Goal: Task Accomplishment & Management: Manage account settings

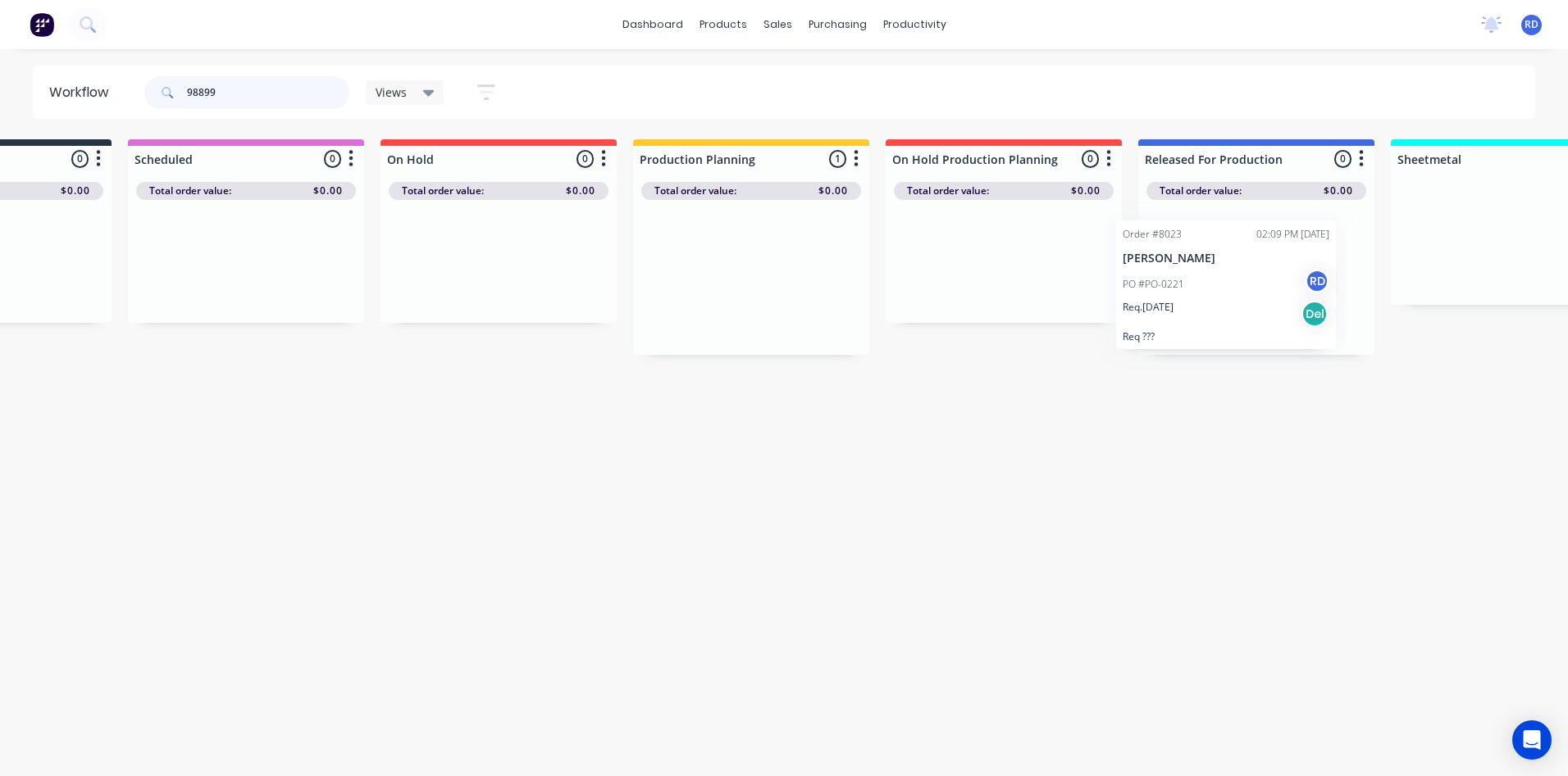
scroll to position [0, 163]
drag, startPoint x: 867, startPoint y: 288, endPoint x: 1186, endPoint y: 296, distance: 319.1
click at [1186, 296] on div "Submitted 0 Sort By Created date Required date Order number Customer name Most …" at bounding box center [1429, 247] width 3210 height 216
click at [1201, 424] on div "Workflow 98899 Views Save new view None (Default) edit Delivery edit Production…" at bounding box center [621, 403] width 1568 height 677
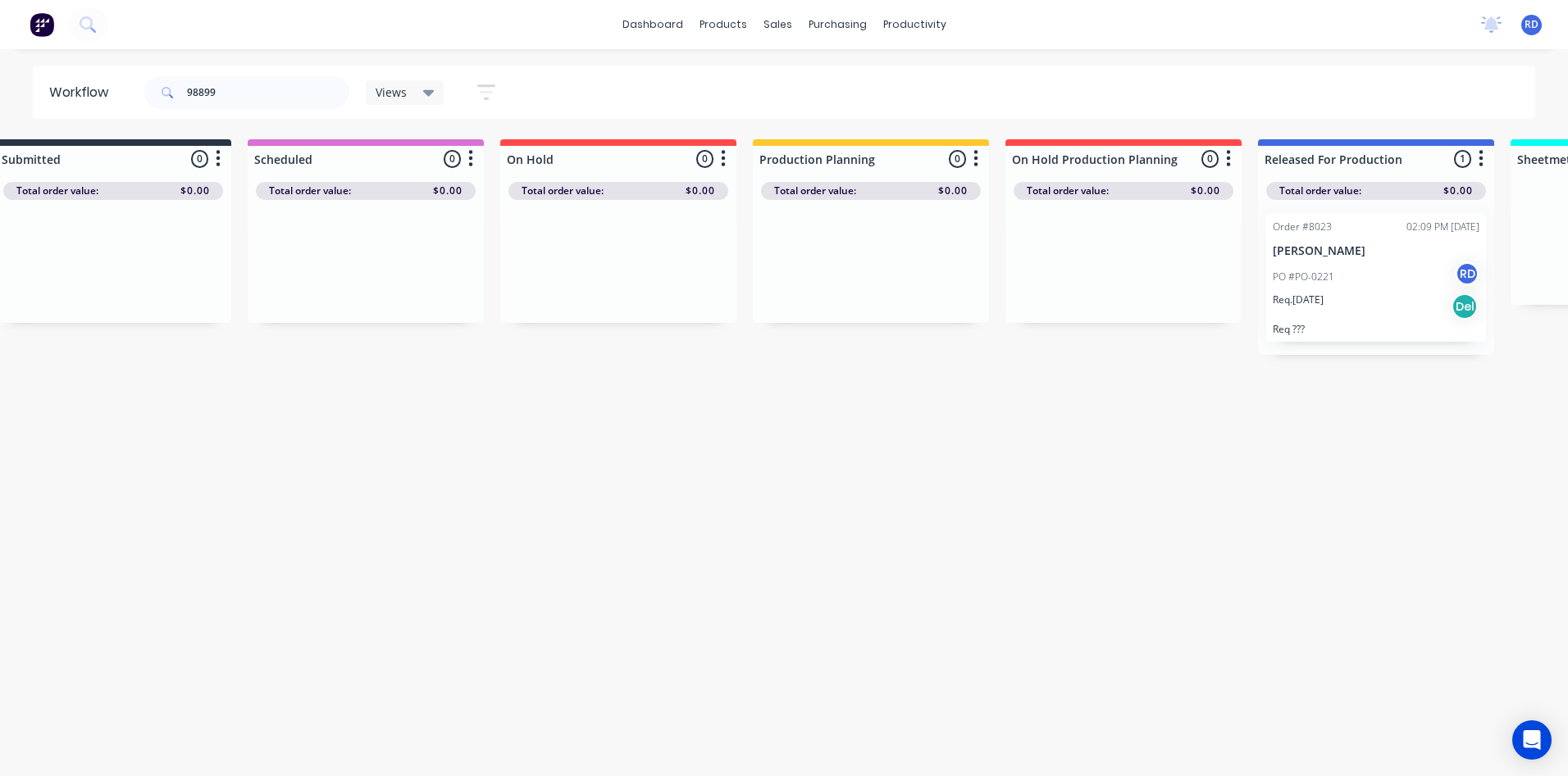
scroll to position [0, 0]
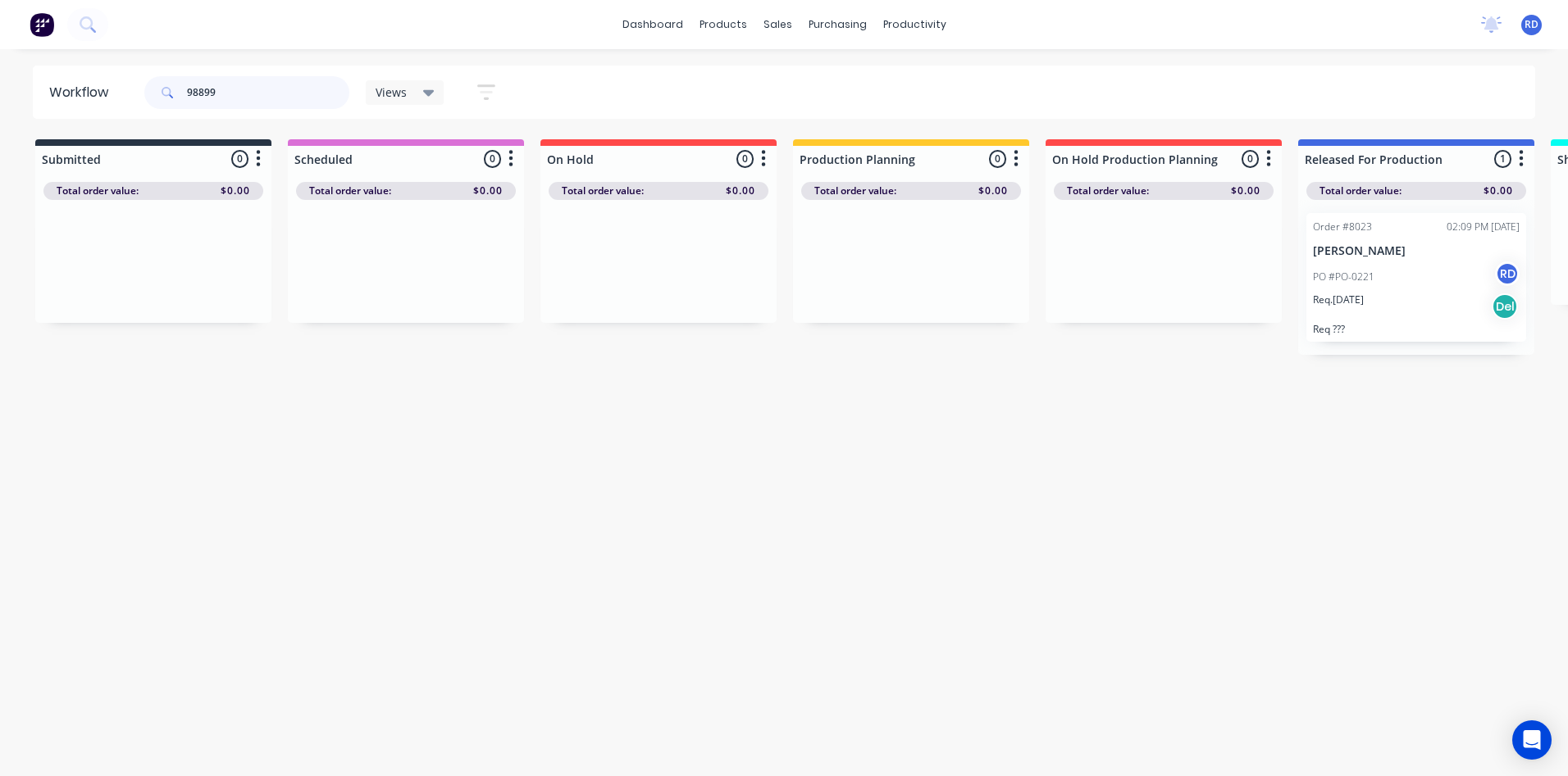
drag, startPoint x: 237, startPoint y: 94, endPoint x: 121, endPoint y: 95, distance: 116.0
click at [116, 105] on header "Workflow 98899 Views Save new view None (Default) edit Delivery edit Production…" at bounding box center [784, 92] width 1503 height 53
click at [222, 93] on input "98899" at bounding box center [268, 92] width 162 height 33
click at [1363, 304] on p "Req. [DATE]" at bounding box center [1338, 300] width 51 height 15
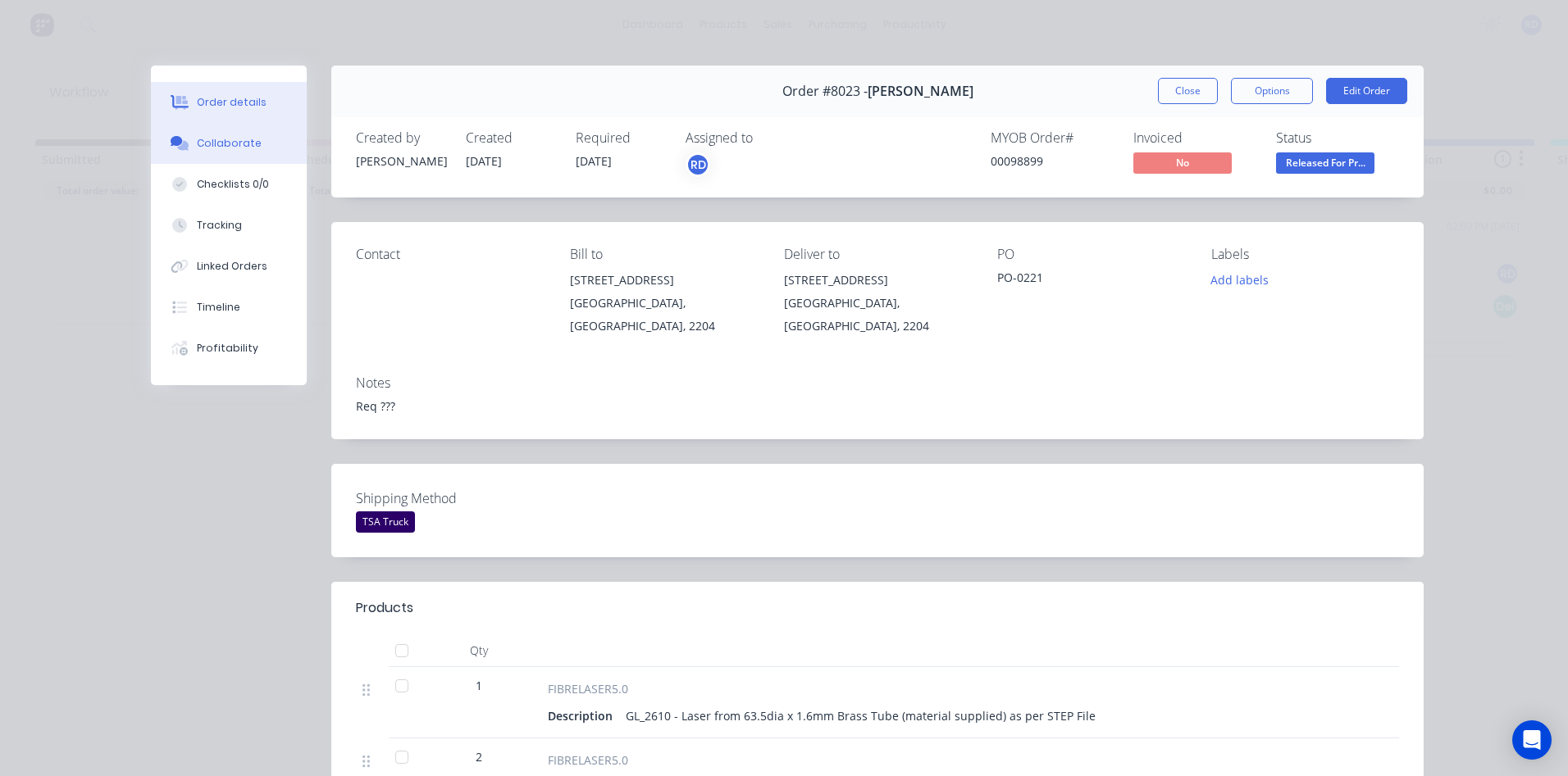
click at [222, 154] on button "Collaborate" at bounding box center [229, 143] width 155 height 41
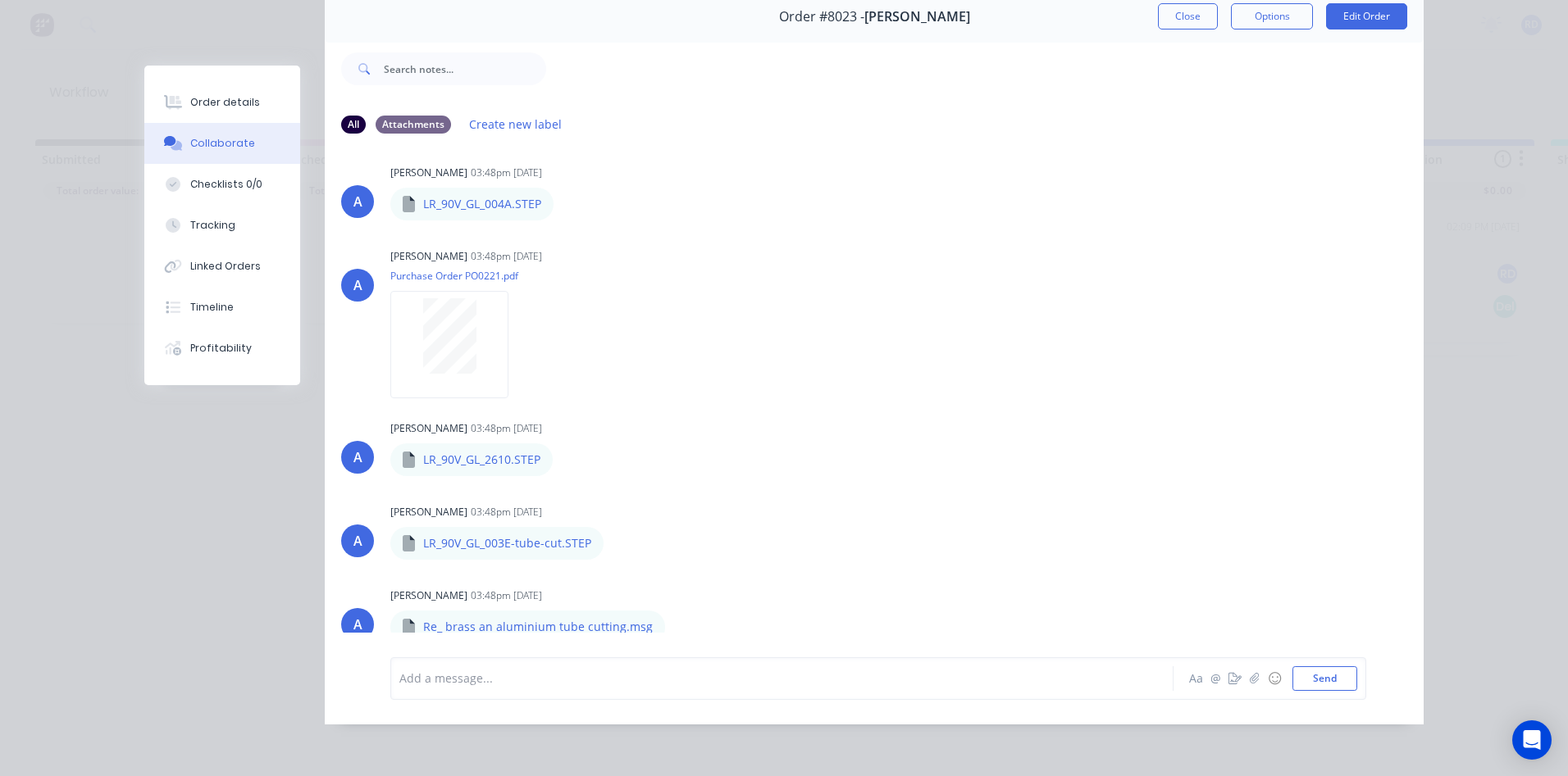
scroll to position [87, 0]
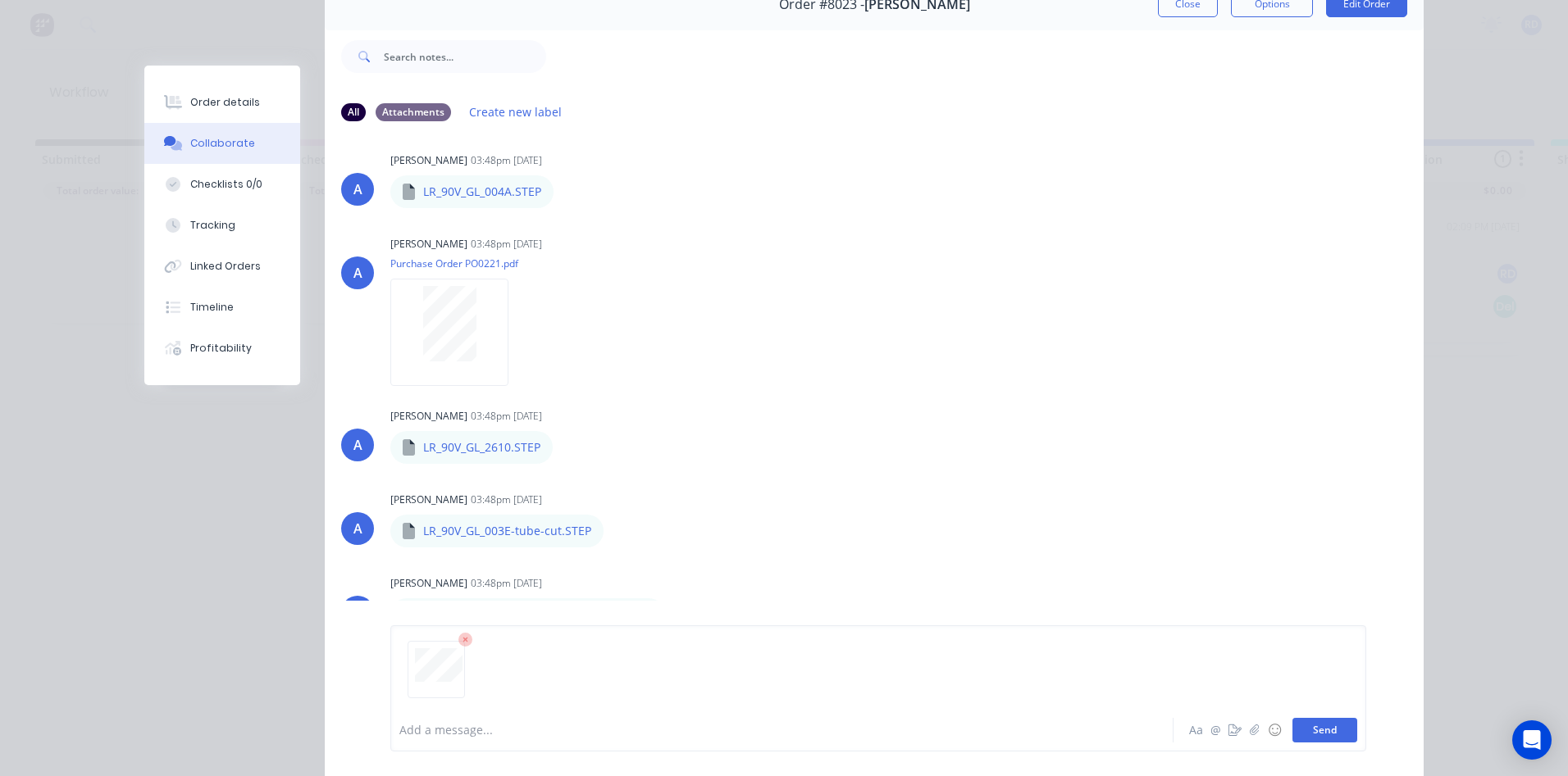
click at [1329, 734] on button "Send" at bounding box center [1325, 729] width 65 height 24
click at [1326, 729] on button "Send" at bounding box center [1325, 729] width 65 height 24
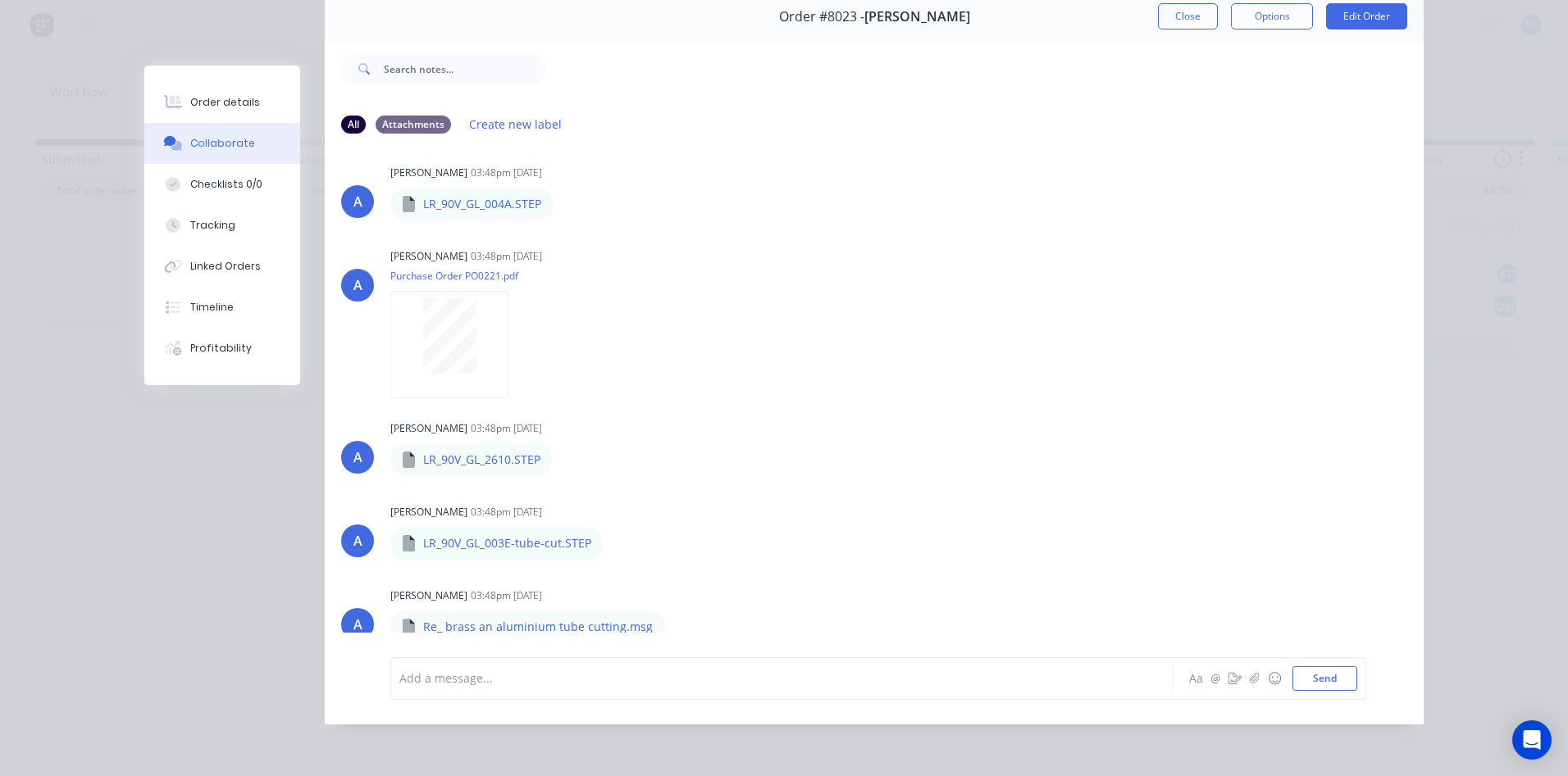
scroll to position [196, 0]
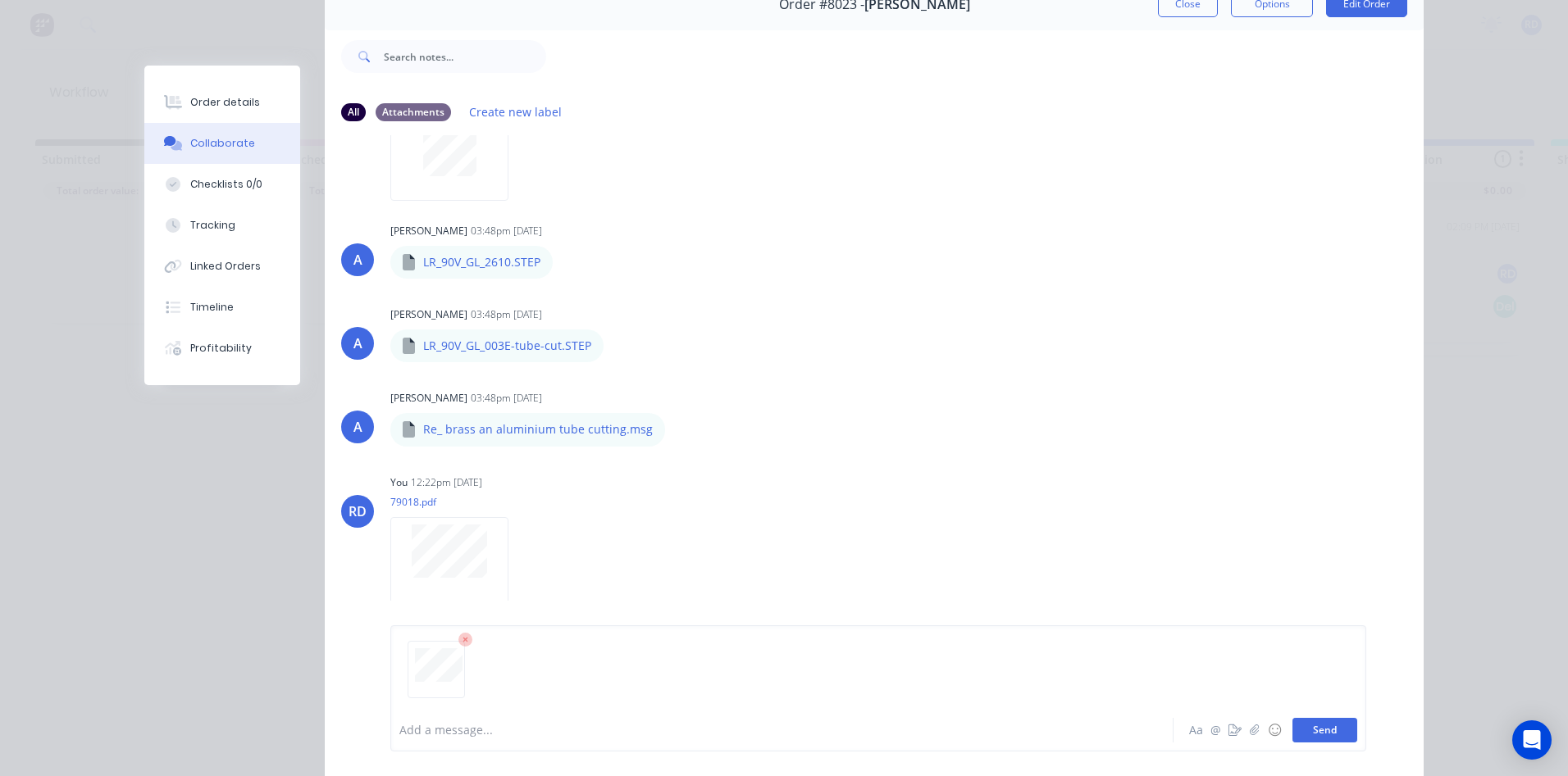
click at [1312, 728] on button "Send" at bounding box center [1325, 729] width 65 height 24
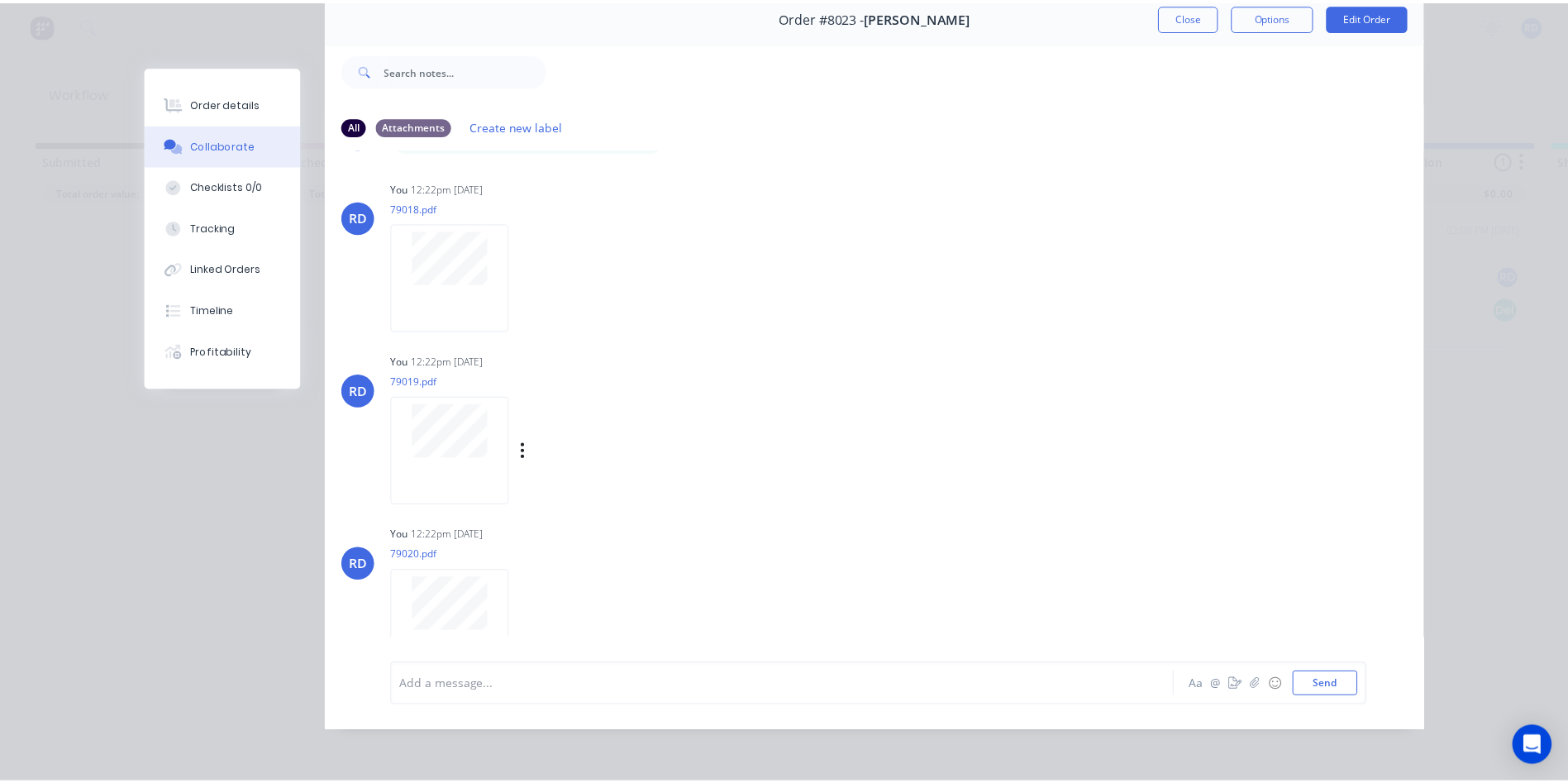
scroll to position [546, 0]
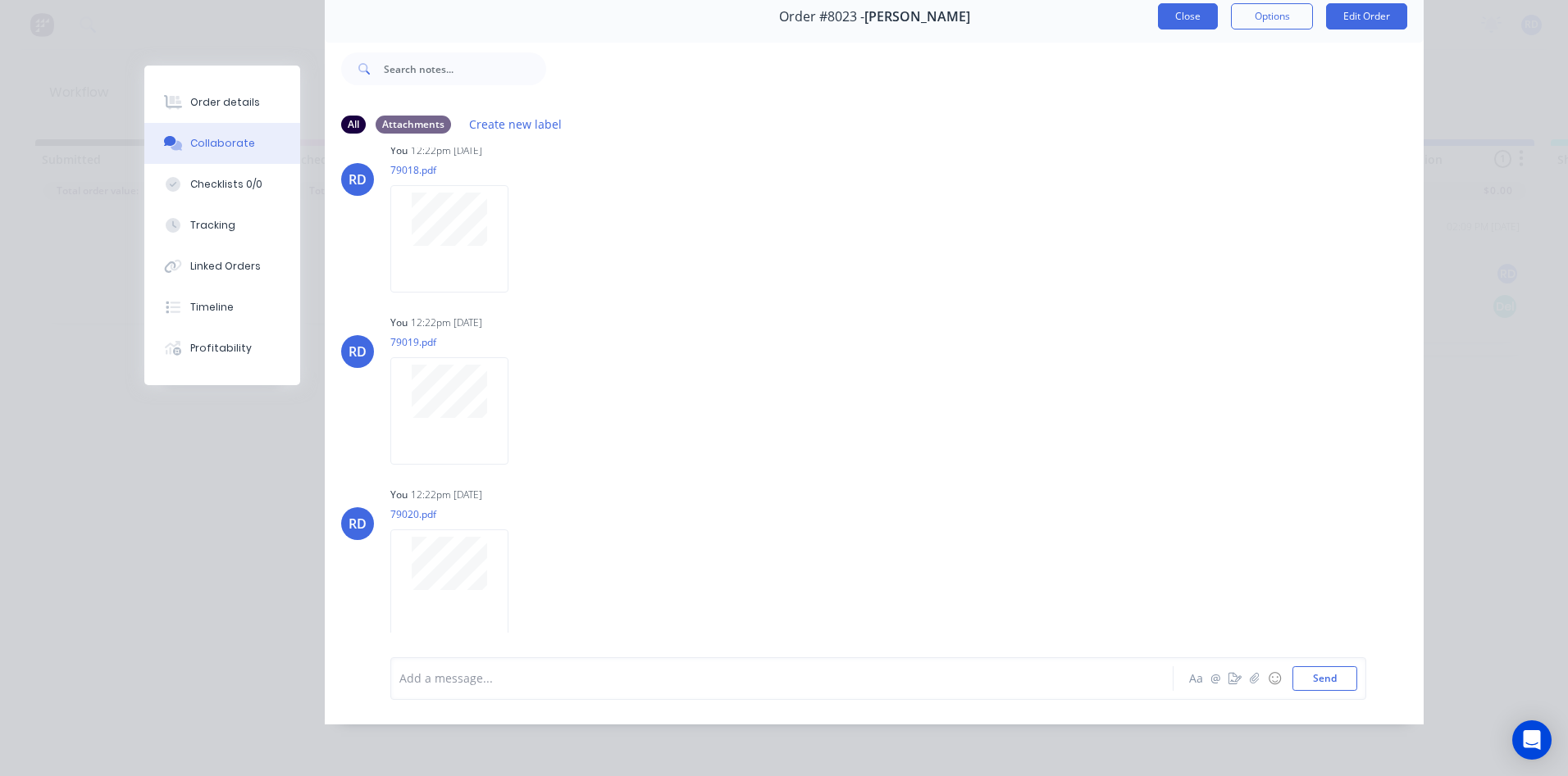
click at [1194, 8] on button "Close" at bounding box center [1188, 16] width 60 height 26
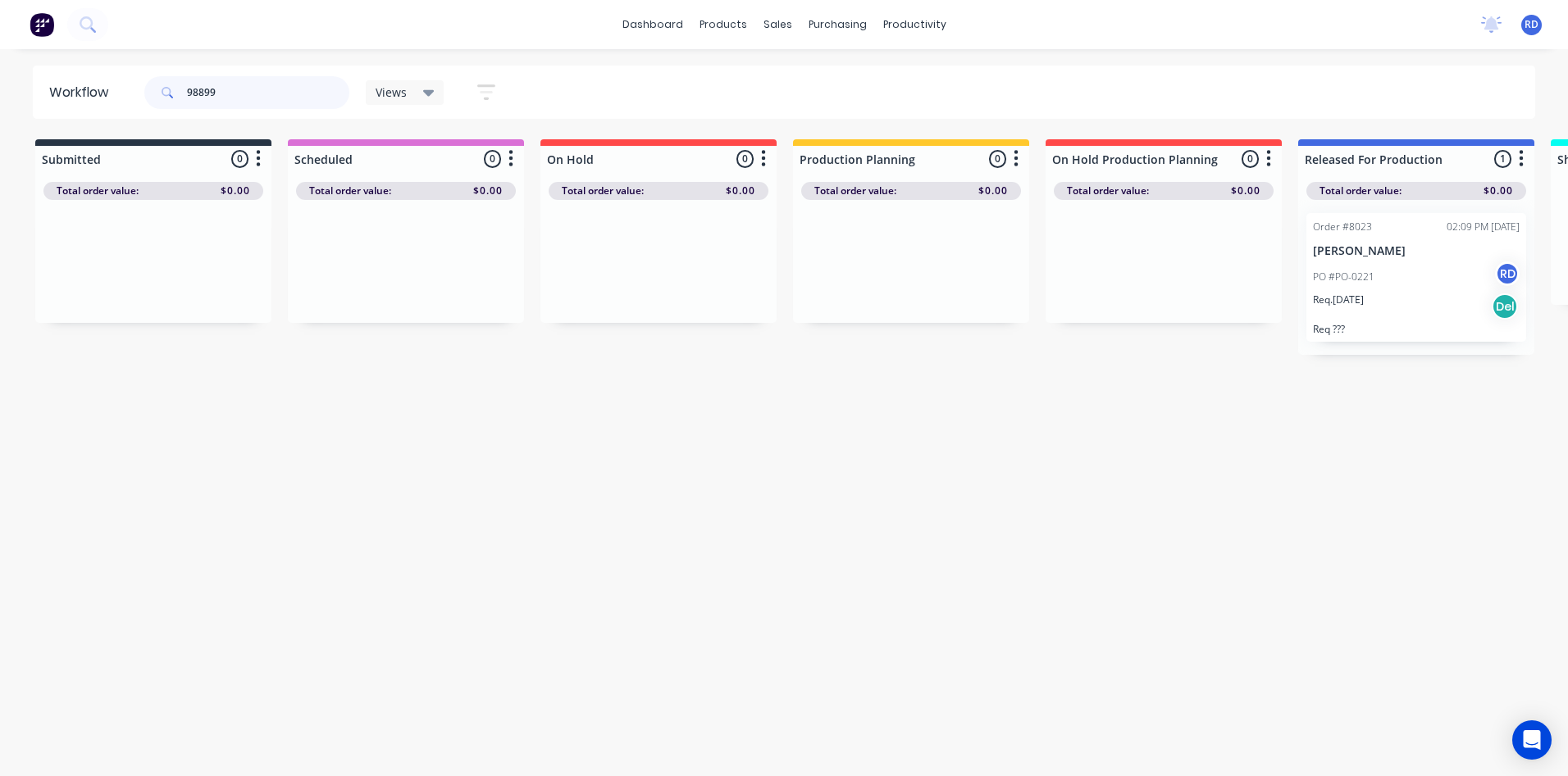
drag, startPoint x: 226, startPoint y: 89, endPoint x: 151, endPoint y: 99, distance: 75.7
click at [151, 99] on div "98899" at bounding box center [247, 92] width 205 height 33
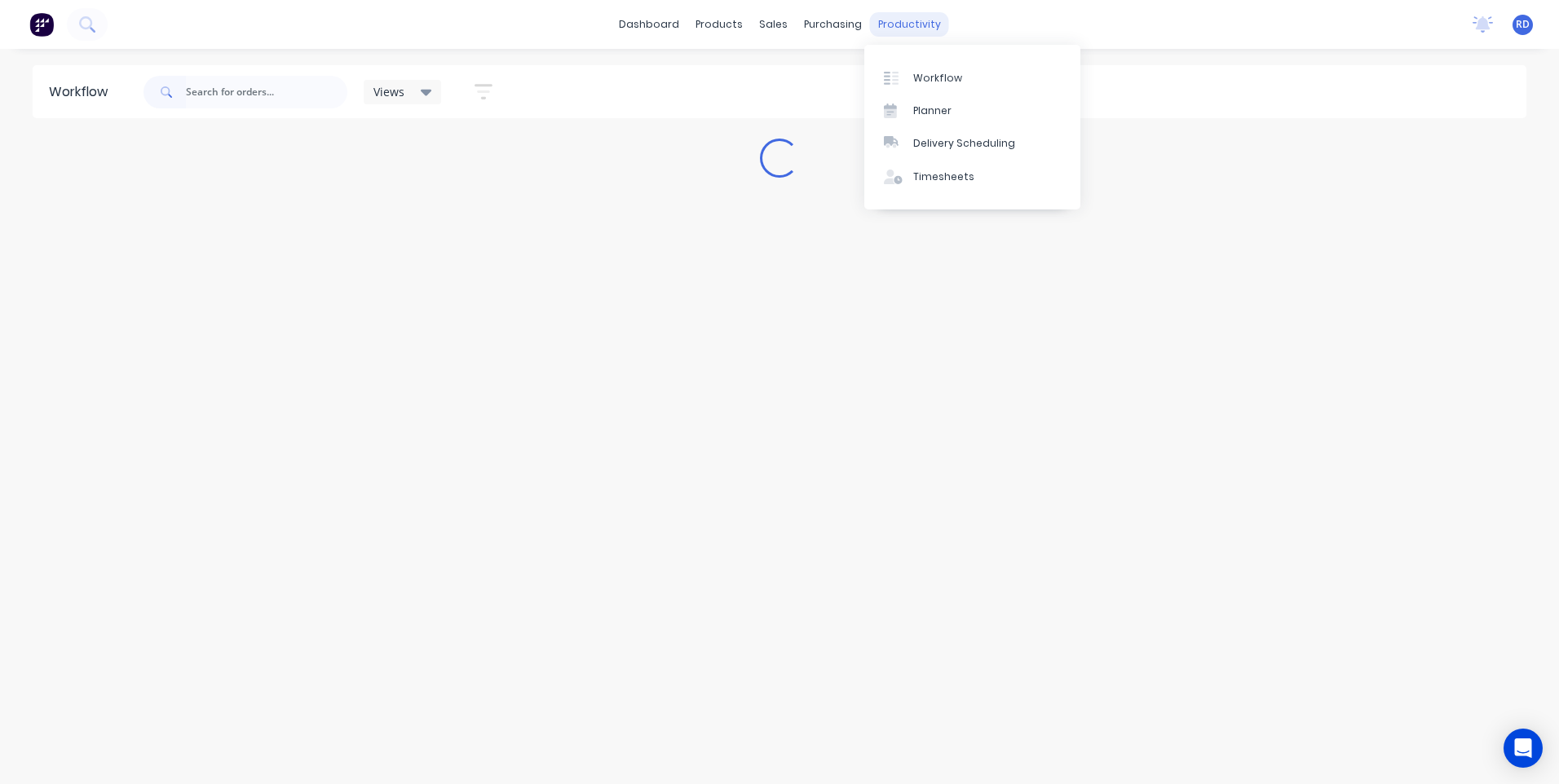
click at [888, 16] on div "productivity" at bounding box center [909, 24] width 79 height 24
click at [937, 81] on div "Workflow" at bounding box center [937, 78] width 49 height 15
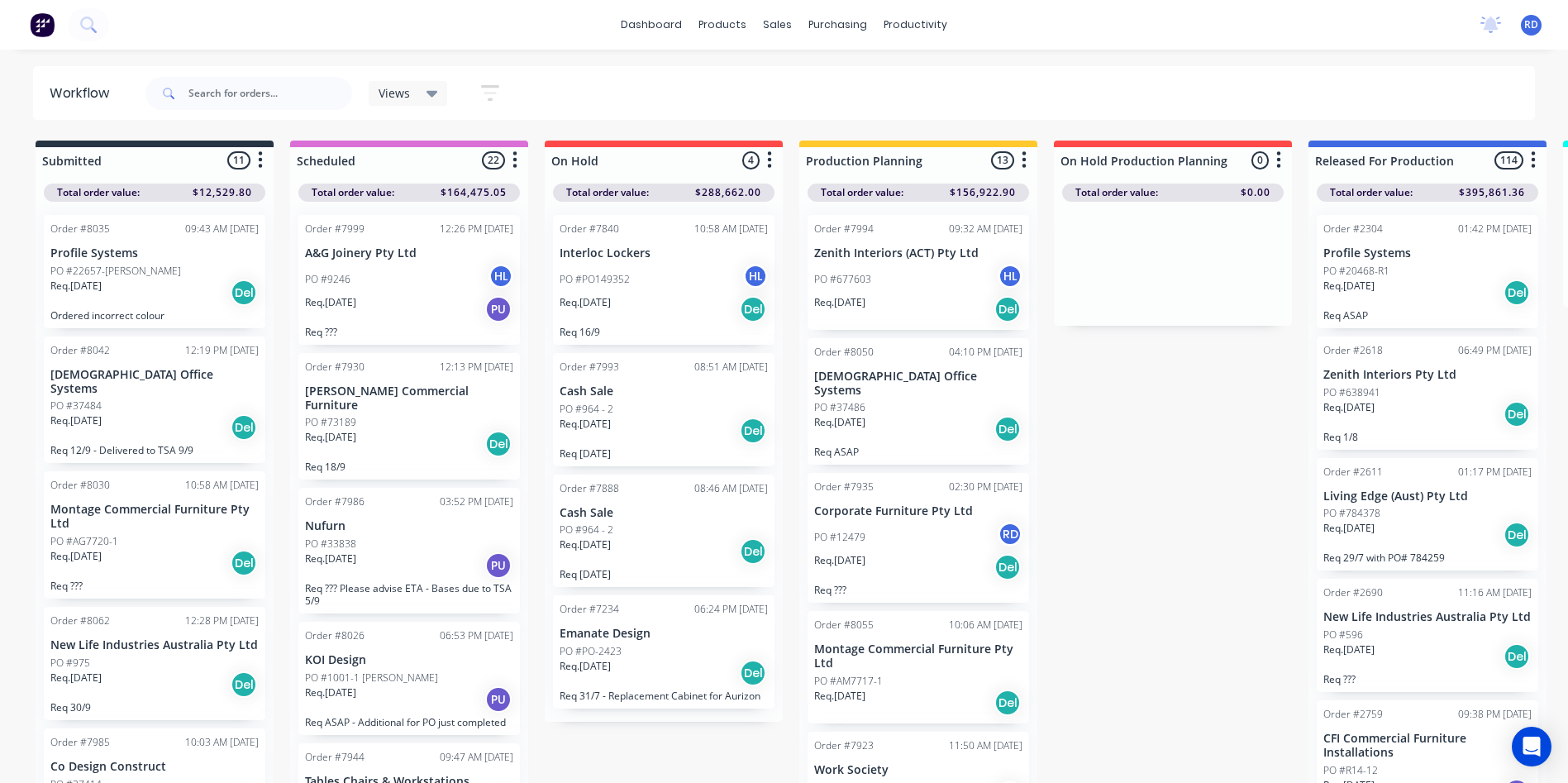
click at [603, 269] on div "PO #PO149352 HL" at bounding box center [663, 279] width 208 height 31
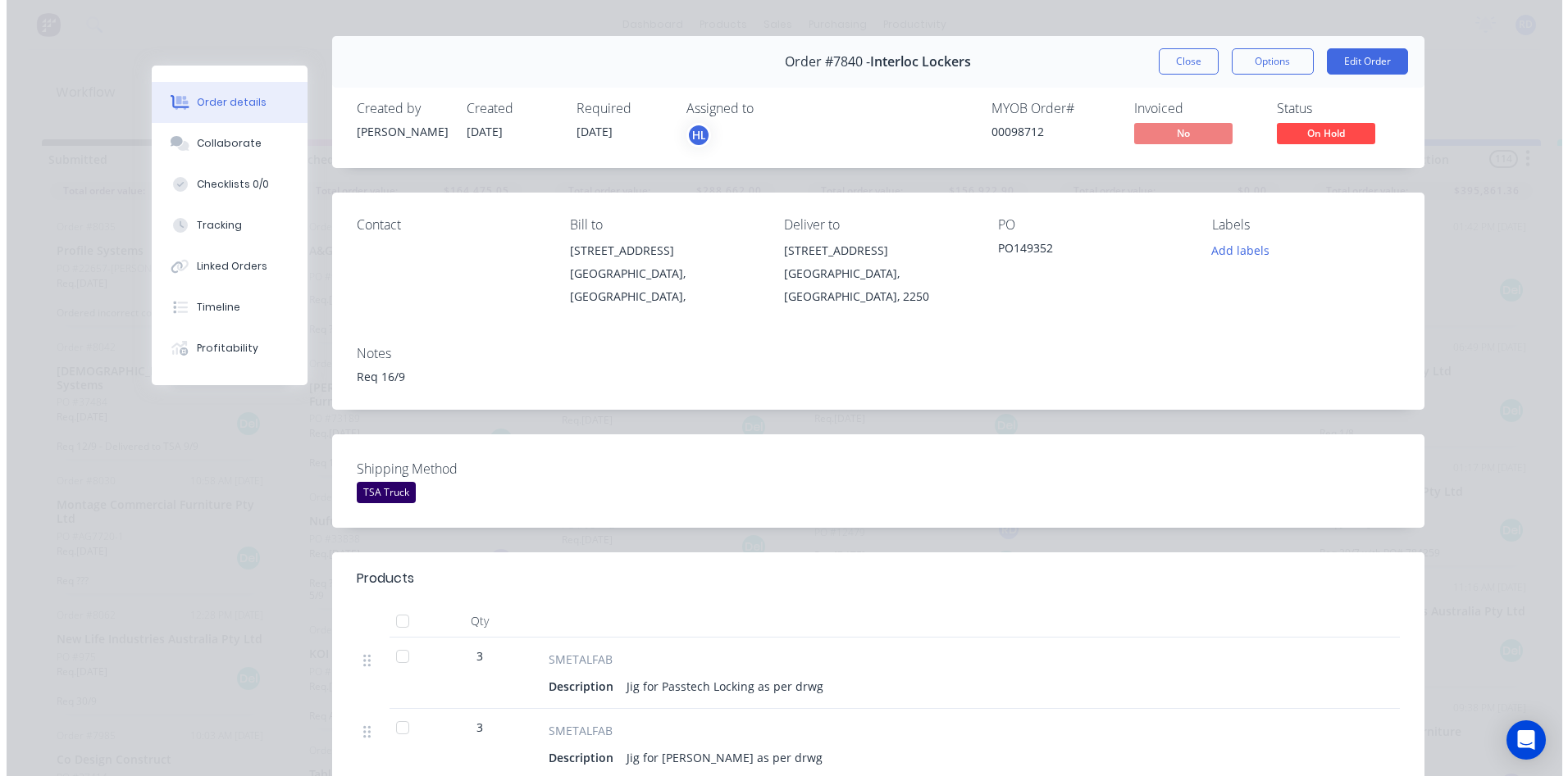
scroll to position [0, 0]
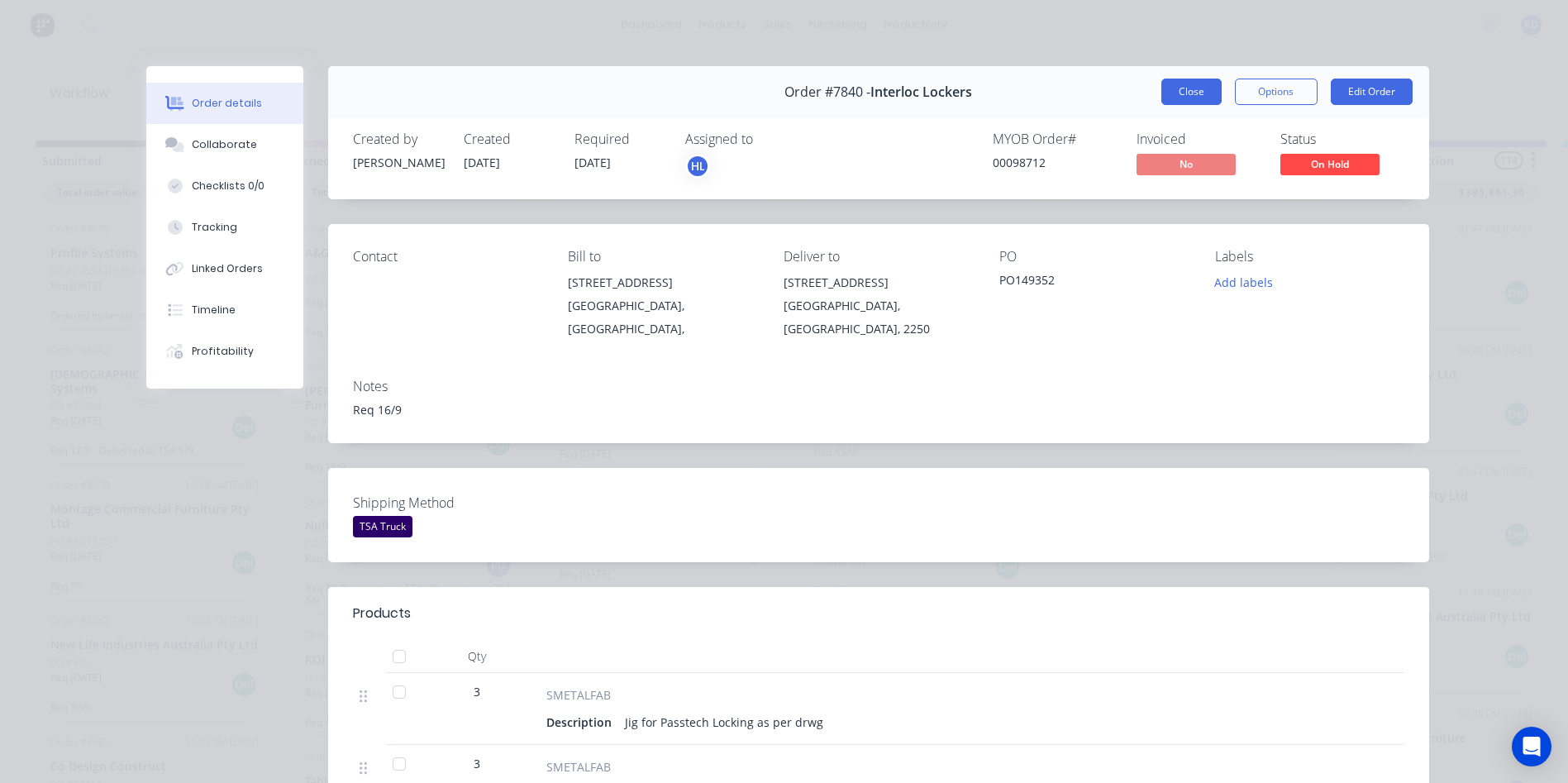
click at [1171, 95] on button "Close" at bounding box center [1192, 91] width 61 height 26
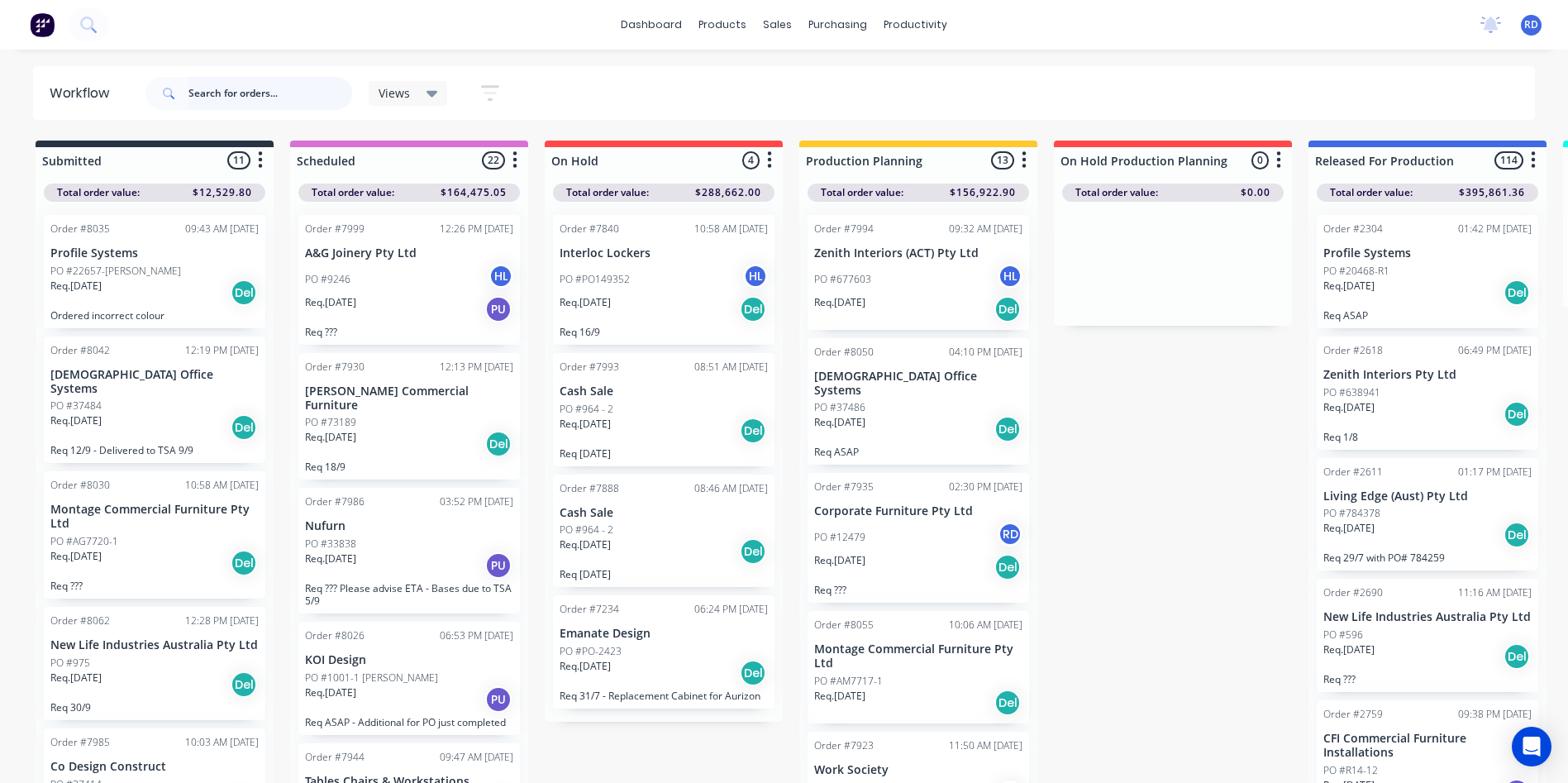
click at [276, 93] on input "text" at bounding box center [270, 93] width 163 height 33
type input "98721"
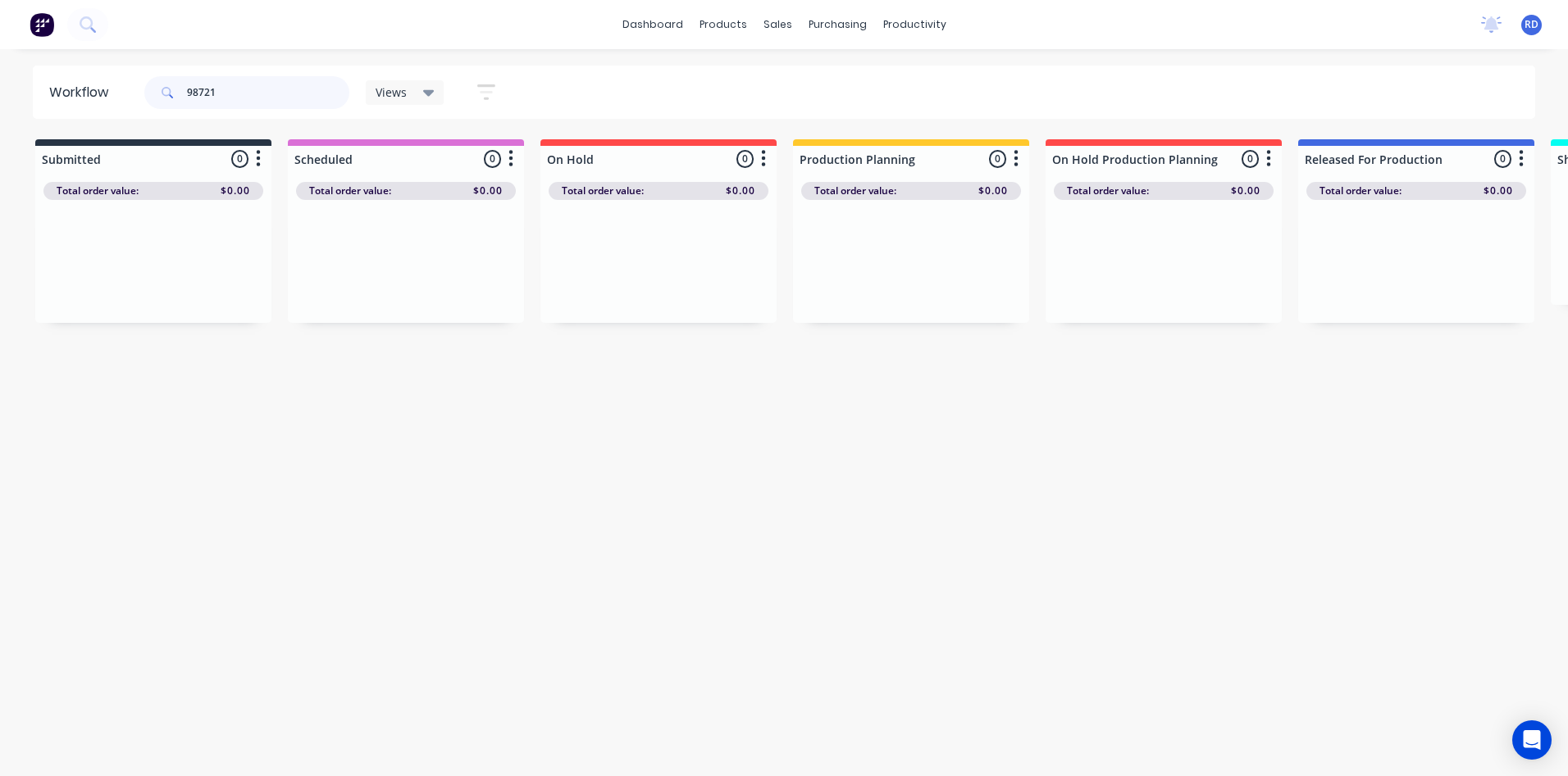
drag, startPoint x: 243, startPoint y: 99, endPoint x: 95, endPoint y: 97, distance: 148.0
click at [96, 95] on header "Workflow 98721 Views Save new view None (Default) edit Delivery edit Production…" at bounding box center [784, 92] width 1503 height 53
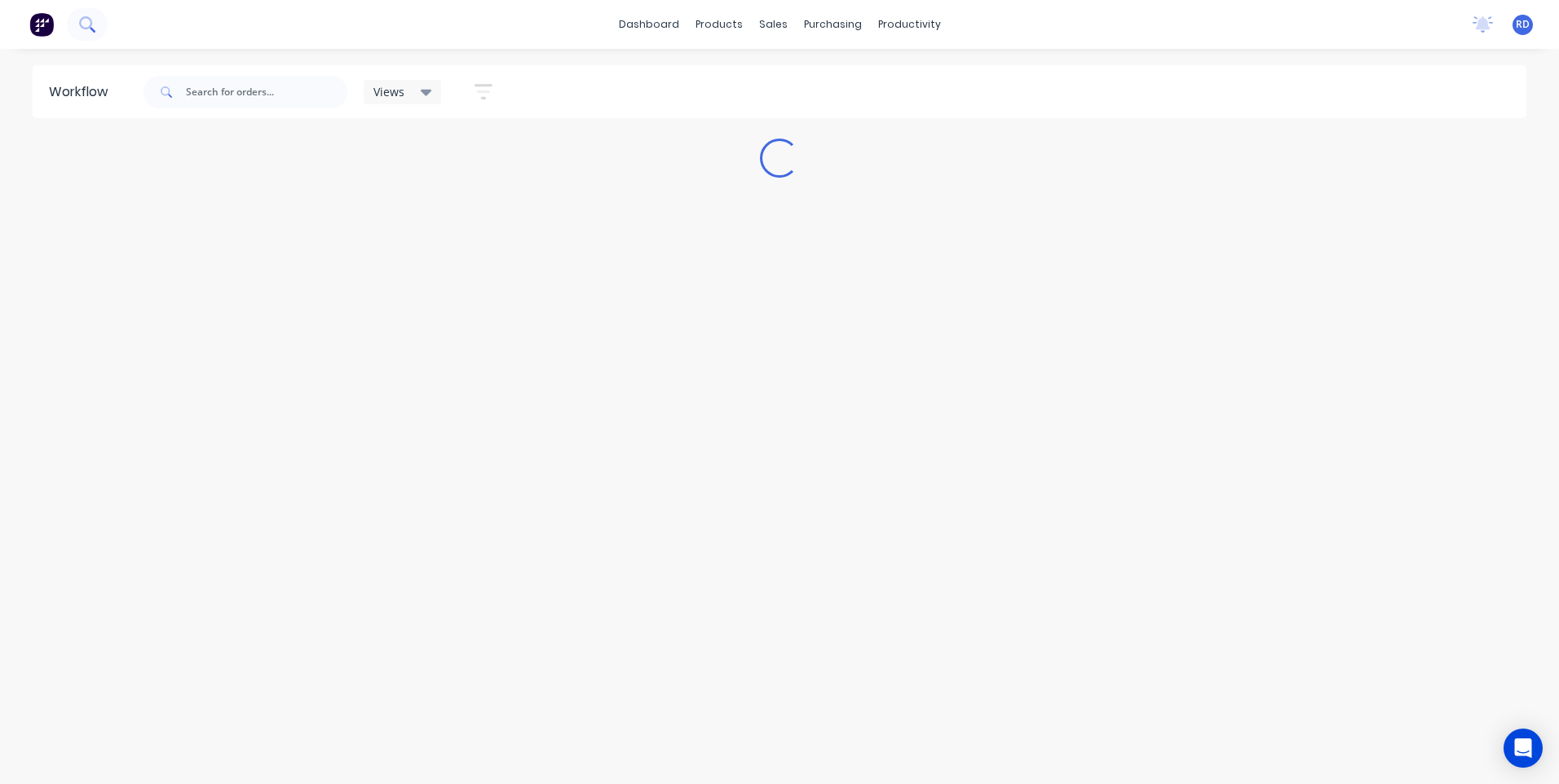
click at [82, 27] on icon at bounding box center [86, 23] width 13 height 13
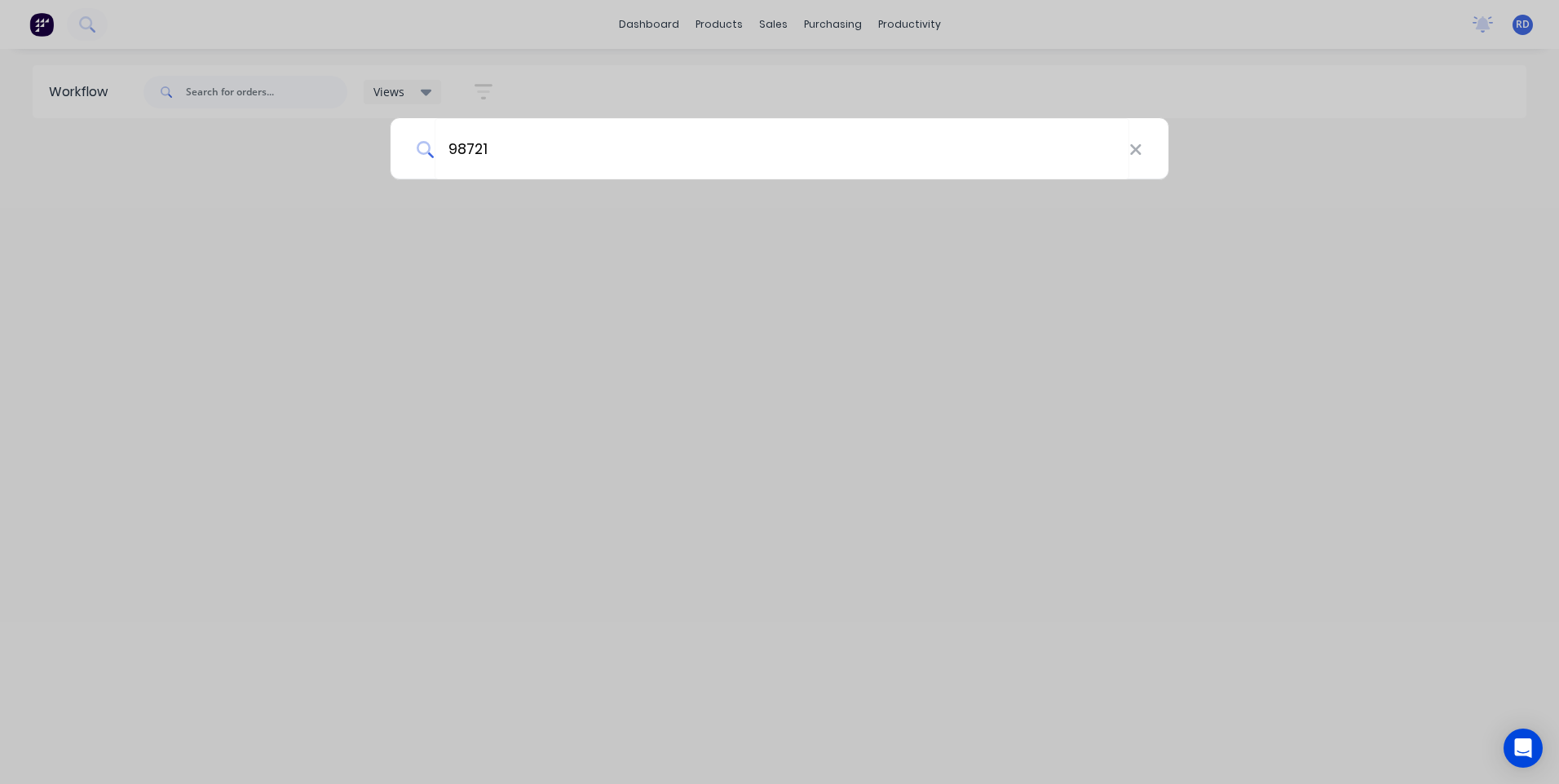
type input "98721"
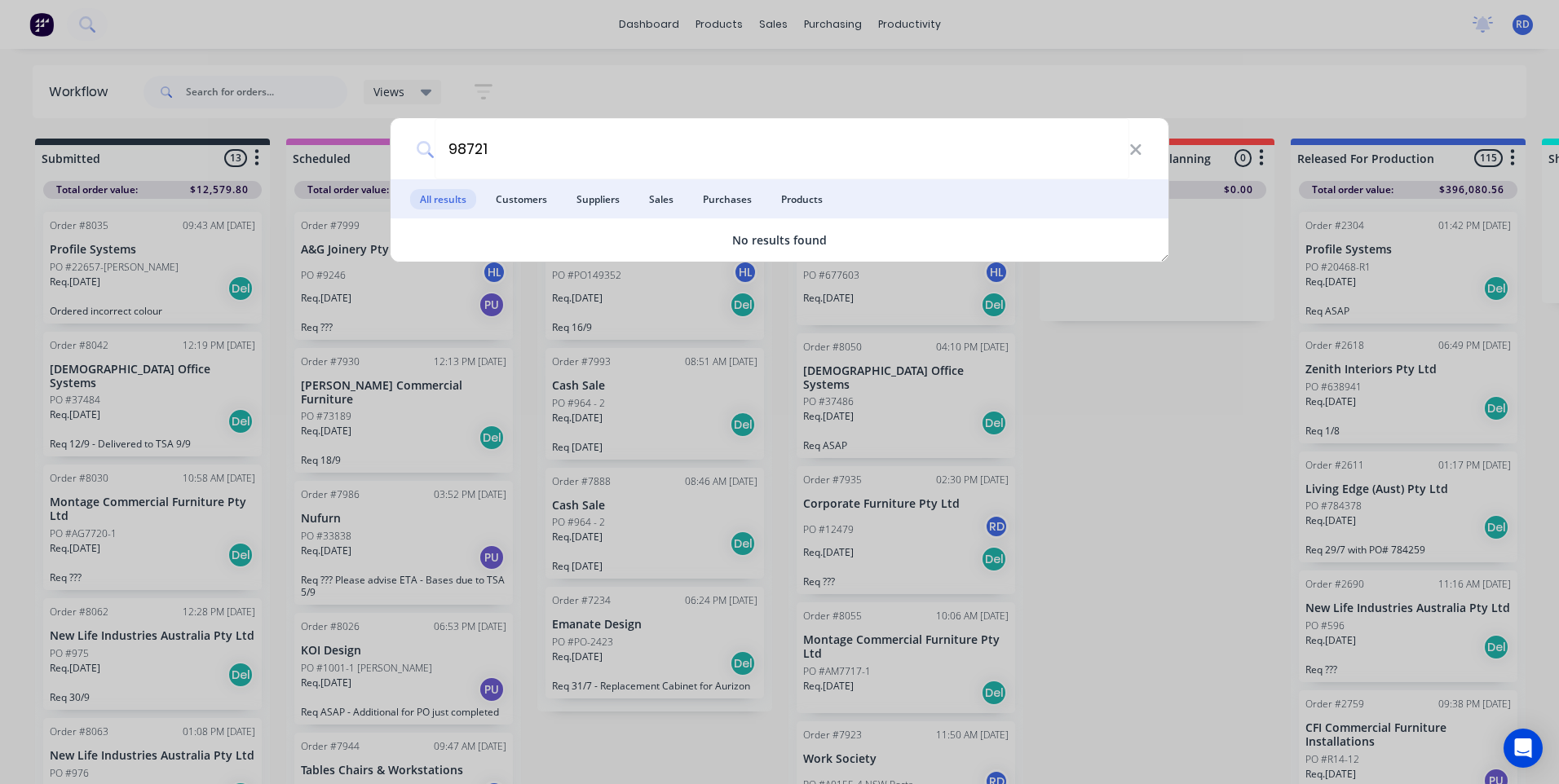
click at [1143, 154] on div "98721" at bounding box center [780, 149] width 778 height 61
click at [1140, 149] on icon at bounding box center [1136, 150] width 13 height 18
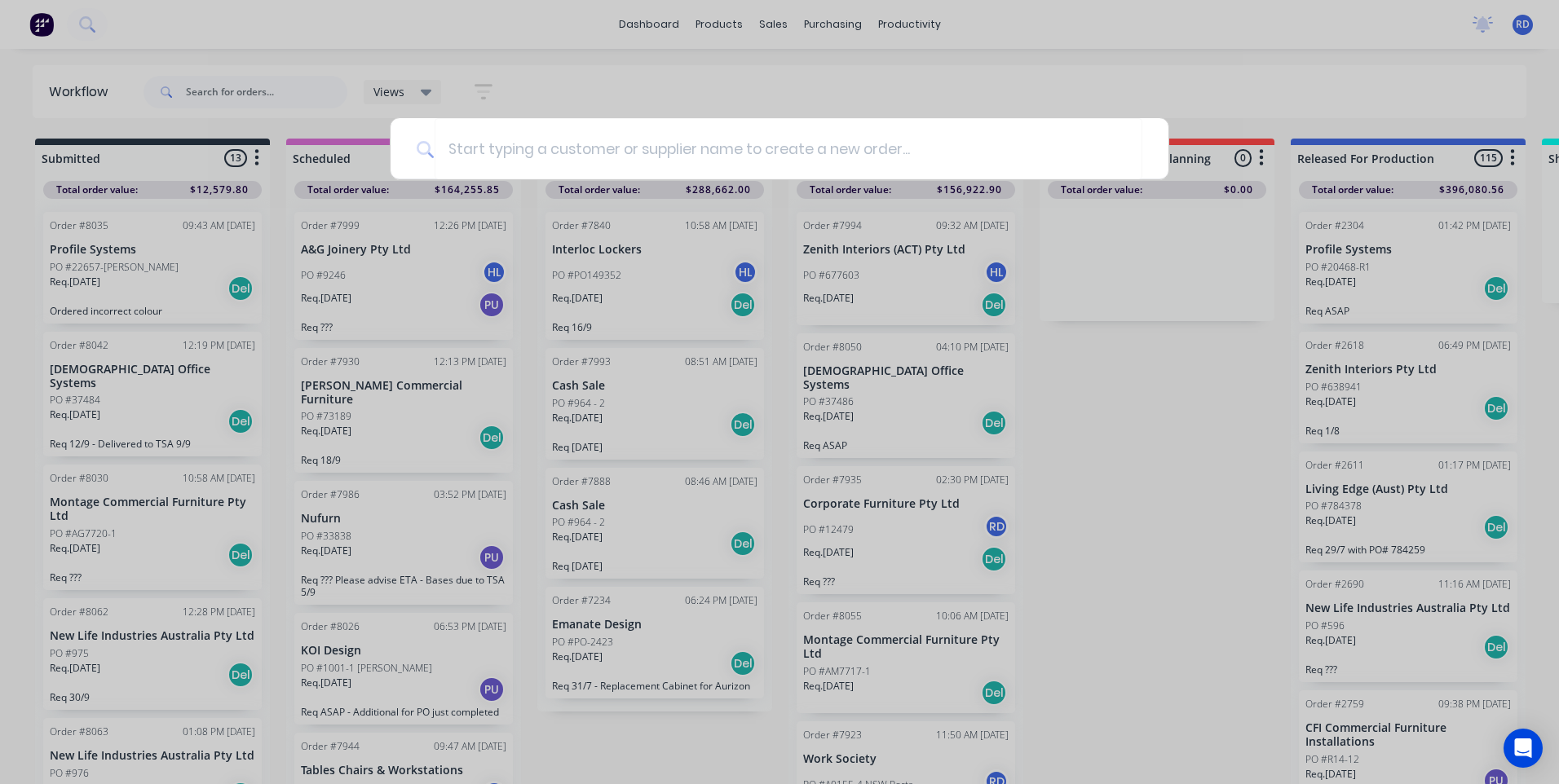
click at [387, 80] on div at bounding box center [780, 392] width 1559 height 784
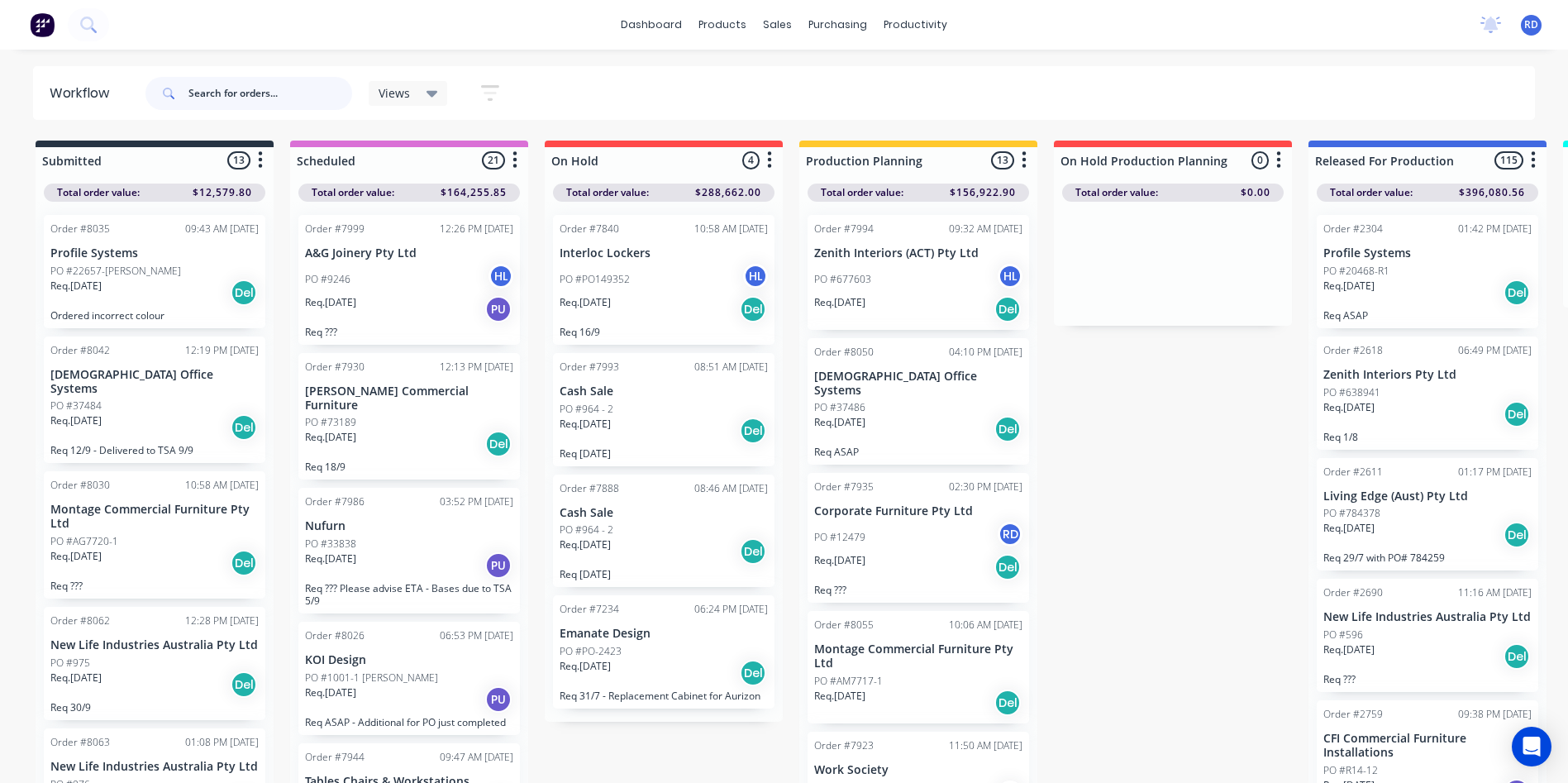
click at [284, 93] on input "text" at bounding box center [270, 93] width 163 height 33
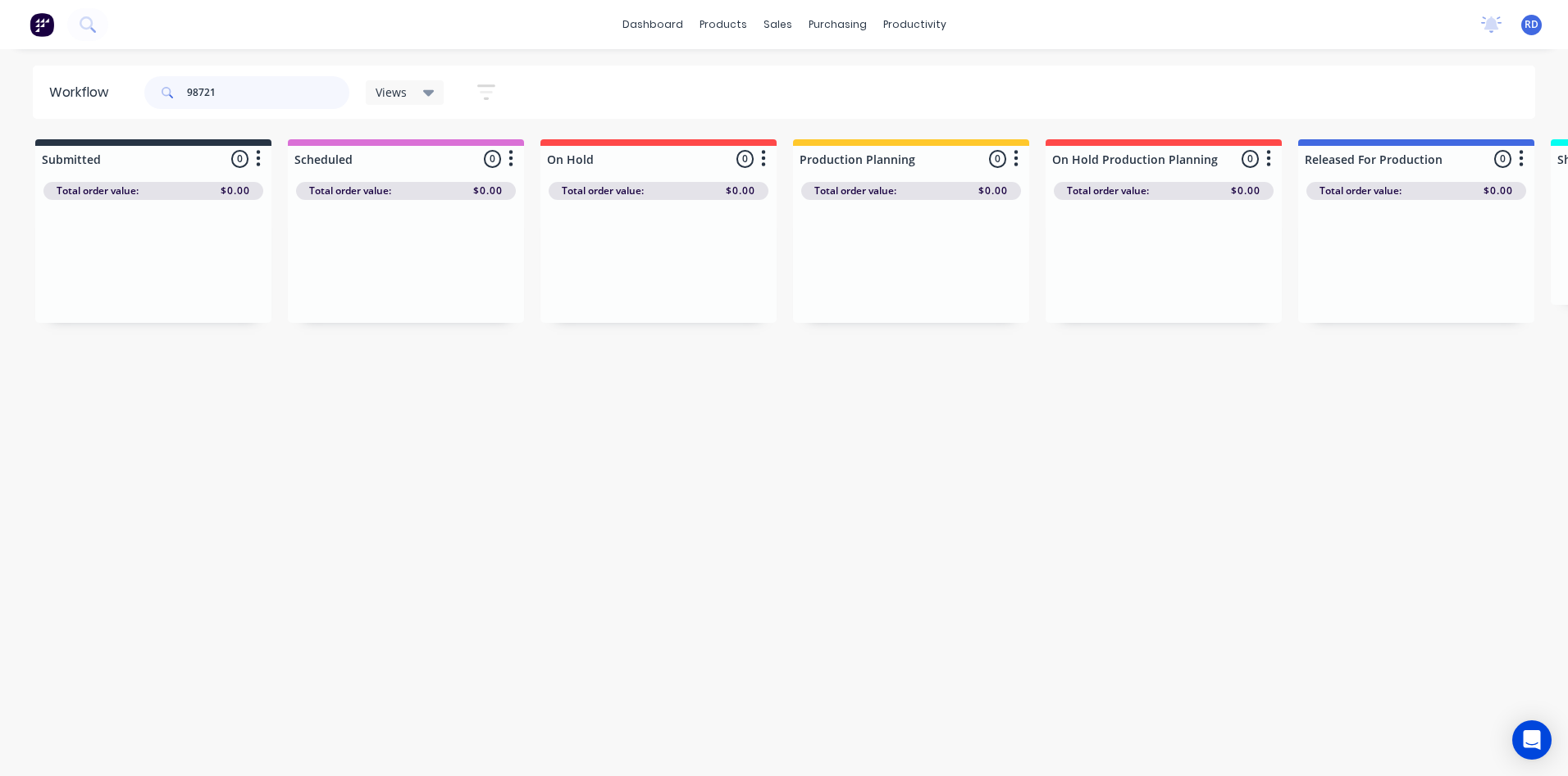
click at [197, 97] on input "98721" at bounding box center [268, 92] width 162 height 33
drag, startPoint x: 394, startPoint y: 271, endPoint x: 888, endPoint y: 282, distance: 494.1
click at [888, 282] on div "Submitted 0 Sort By Created date Required date Order number Customer name Most …" at bounding box center [1592, 239] width 3210 height 199
click at [871, 281] on div "Req. [DATE] Del" at bounding box center [910, 290] width 206 height 28
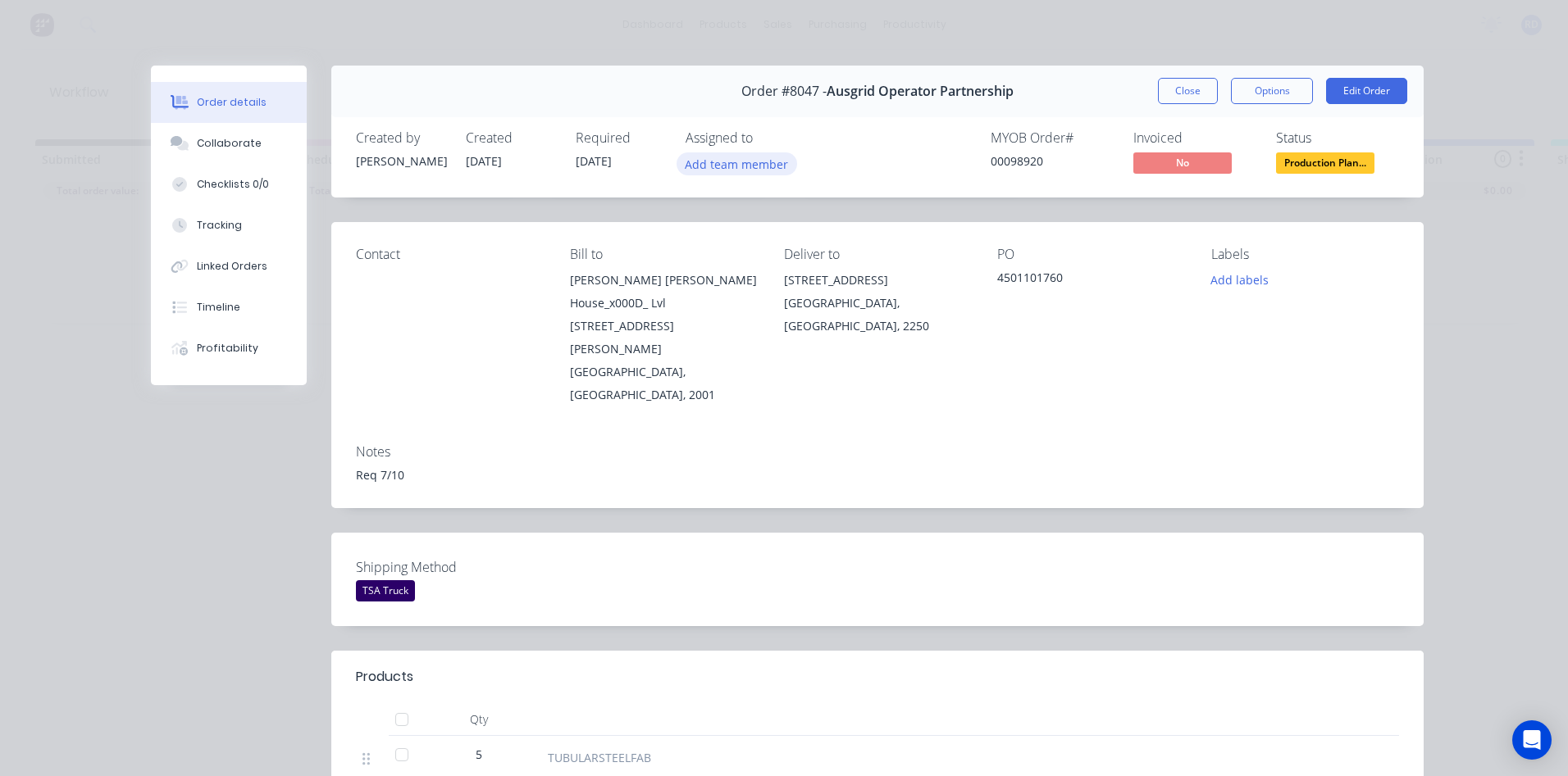
click at [710, 168] on button "Add team member" at bounding box center [736, 163] width 120 height 22
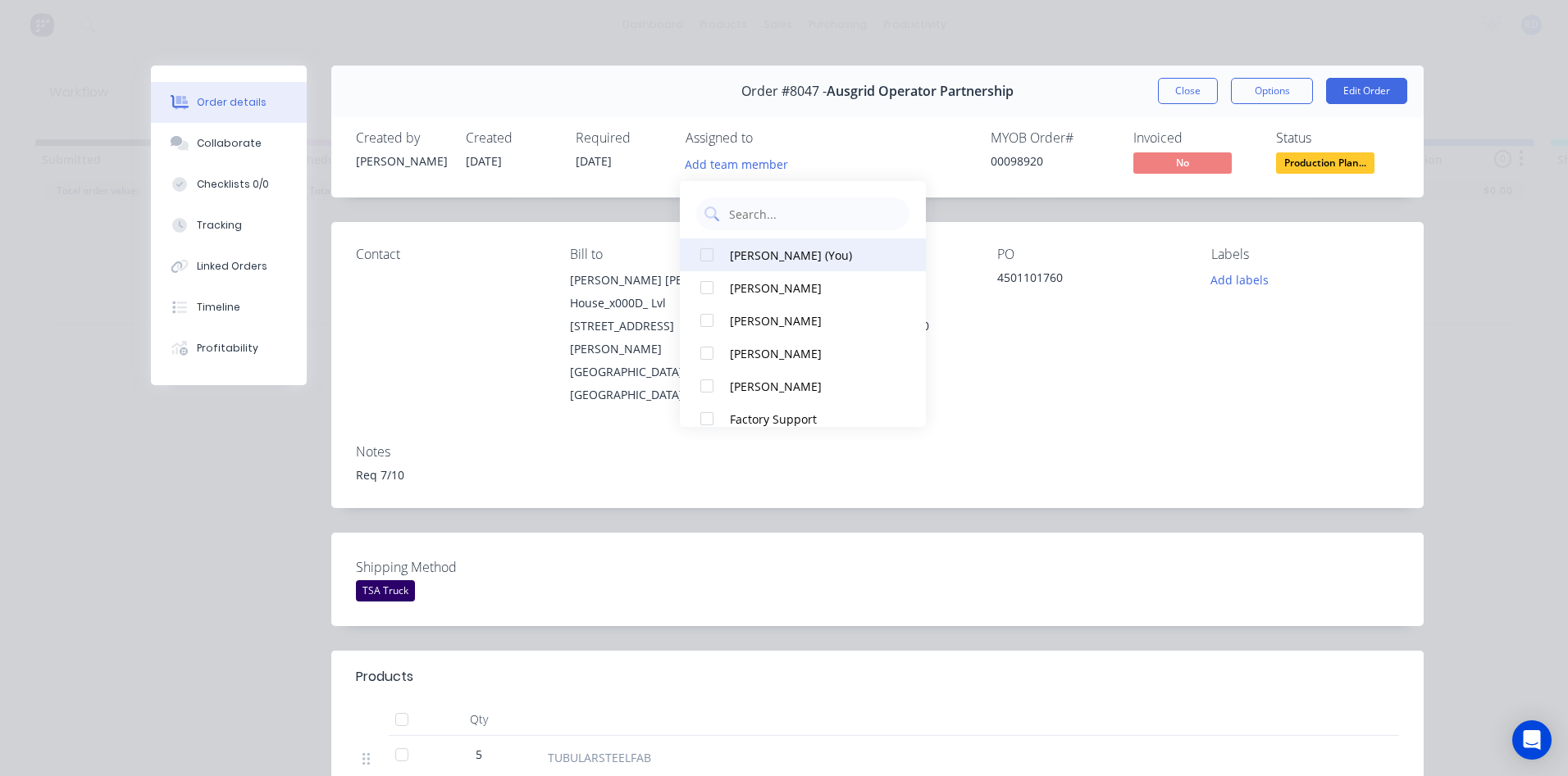
click at [758, 256] on div "[PERSON_NAME] (You)" at bounding box center [812, 255] width 164 height 18
drag, startPoint x: 994, startPoint y: 502, endPoint x: 1013, endPoint y: 467, distance: 39.8
click at [995, 533] on div "Shipping Method TSA Truck" at bounding box center [877, 580] width 1092 height 94
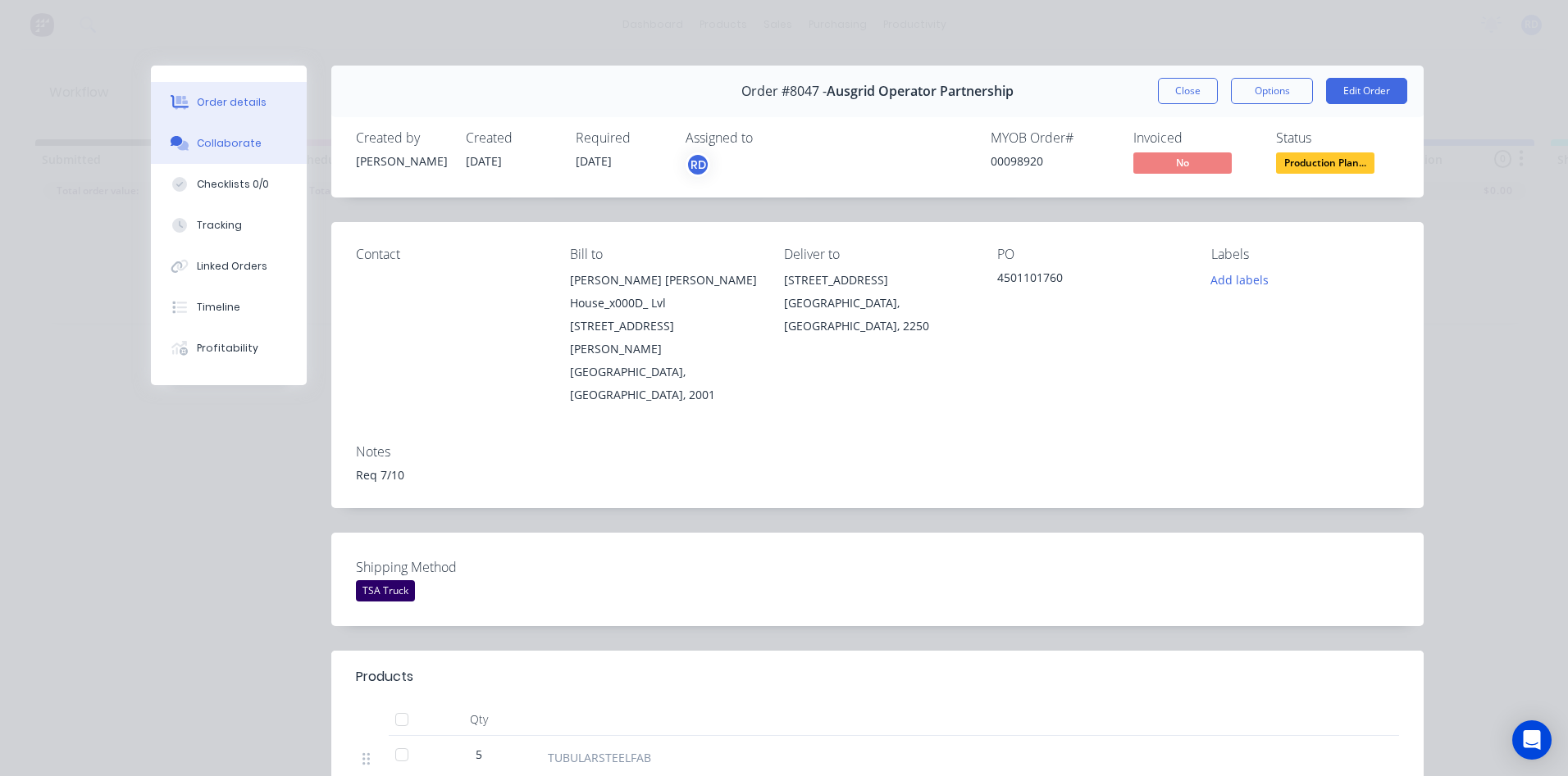
click at [206, 147] on div "Collaborate" at bounding box center [229, 144] width 65 height 15
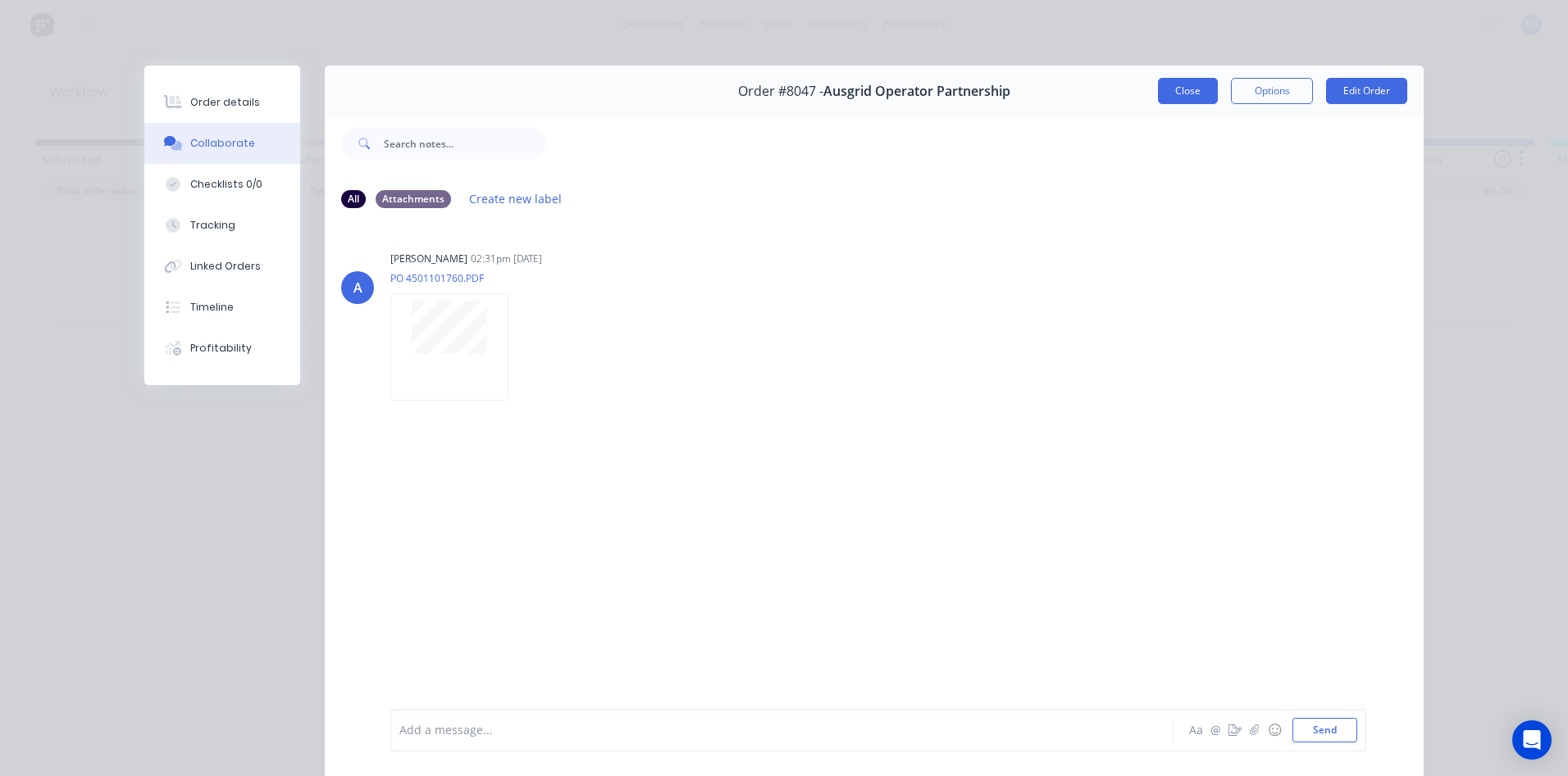
click at [1205, 96] on button "Close" at bounding box center [1188, 90] width 60 height 26
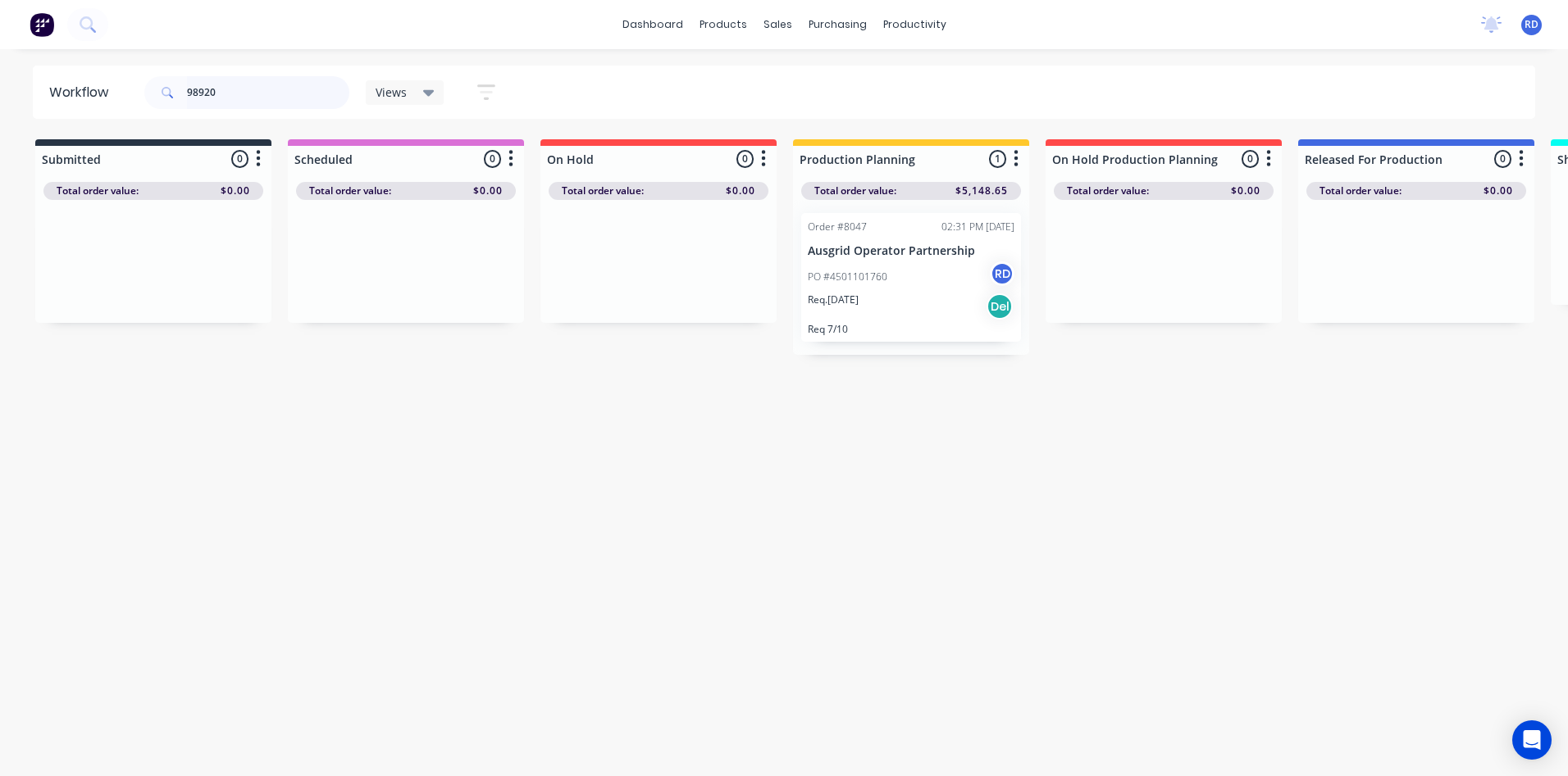
drag, startPoint x: 232, startPoint y: 86, endPoint x: 199, endPoint y: 91, distance: 33.4
click at [198, 91] on input "98920" at bounding box center [268, 92] width 162 height 33
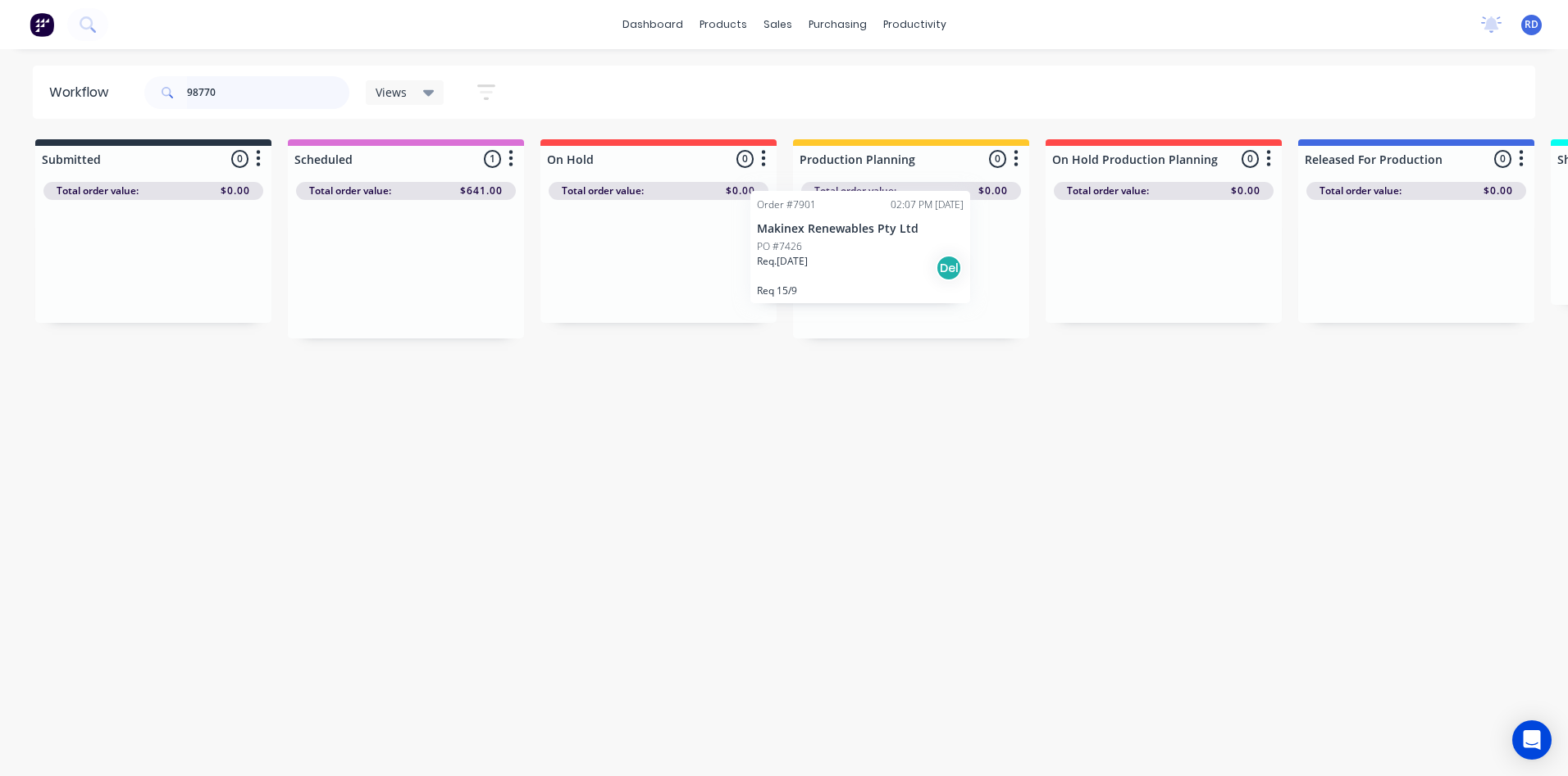
drag, startPoint x: 400, startPoint y: 278, endPoint x: 889, endPoint y: 275, distance: 489.0
click at [884, 273] on div "Submitted 0 Sort By Created date Required date Order number Customer name Most …" at bounding box center [1592, 239] width 3210 height 199
click at [896, 278] on div at bounding box center [911, 269] width 237 height 139
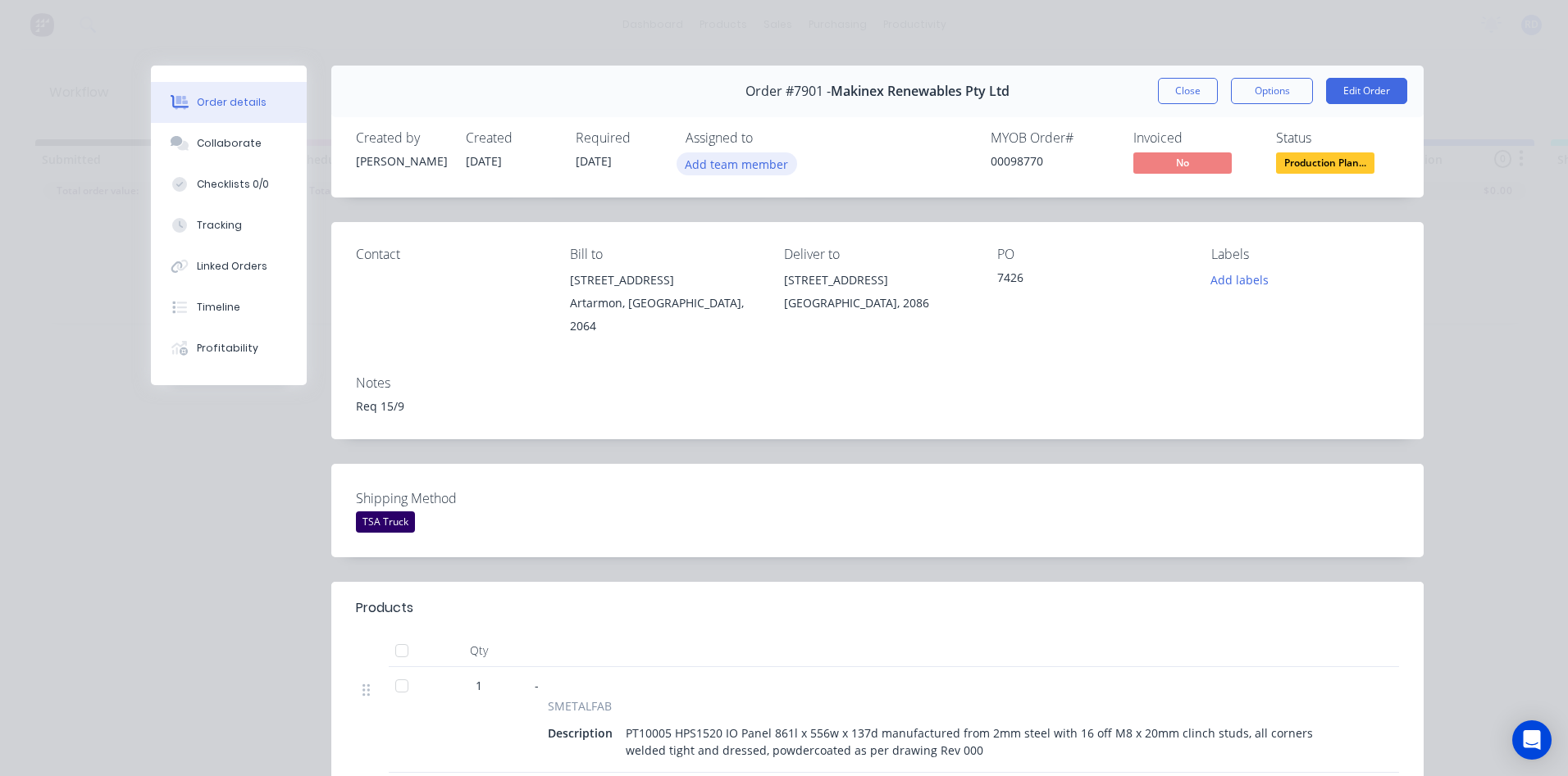
click at [762, 163] on button "Add team member" at bounding box center [736, 163] width 120 height 22
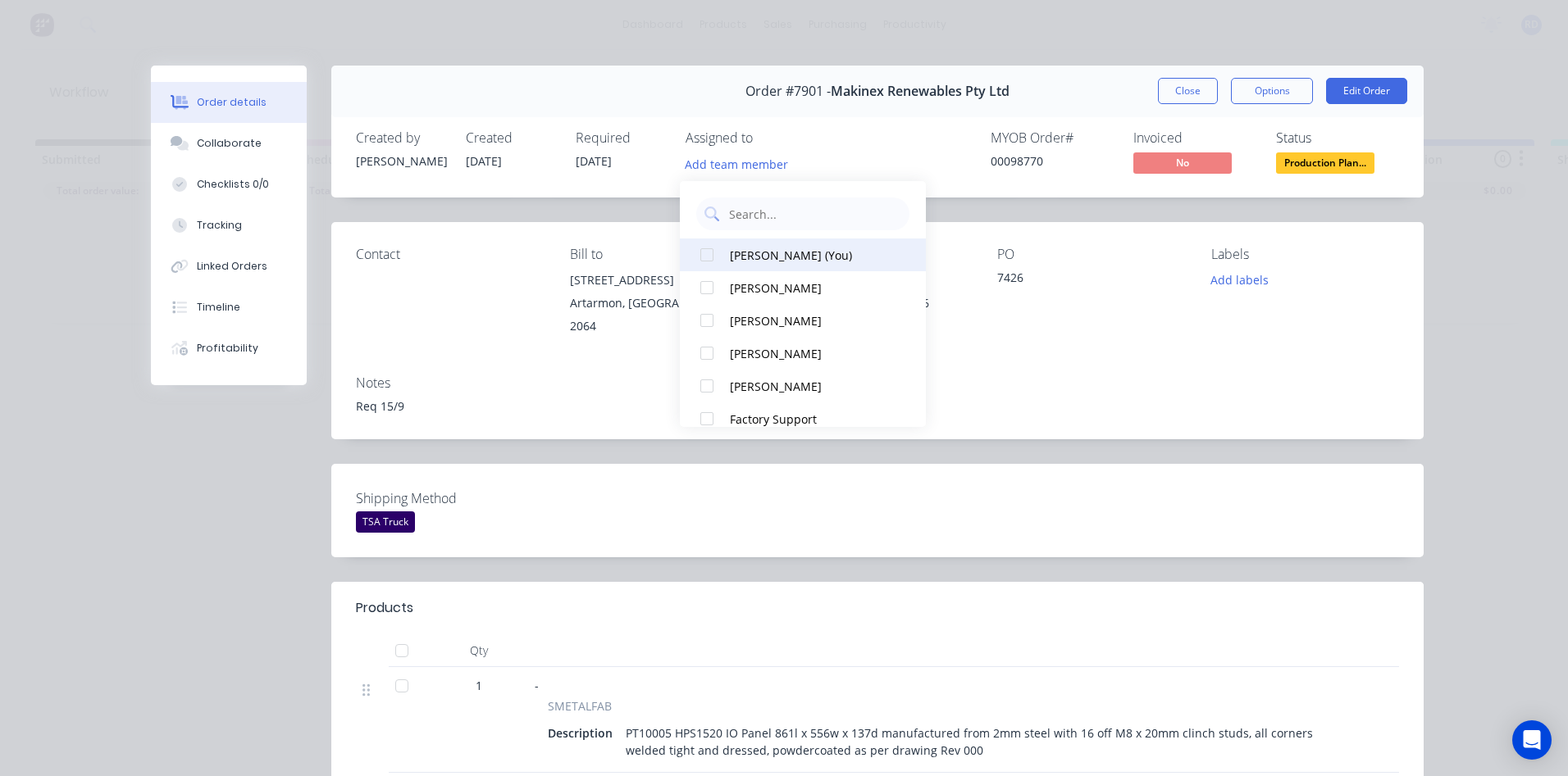
click at [751, 252] on div "[PERSON_NAME] (You)" at bounding box center [812, 255] width 164 height 18
click at [1184, 559] on div "Order #7901 - Makinex Renewables Pty Ltd Close Options Edit Order Created by [P…" at bounding box center [787, 732] width 1273 height 1334
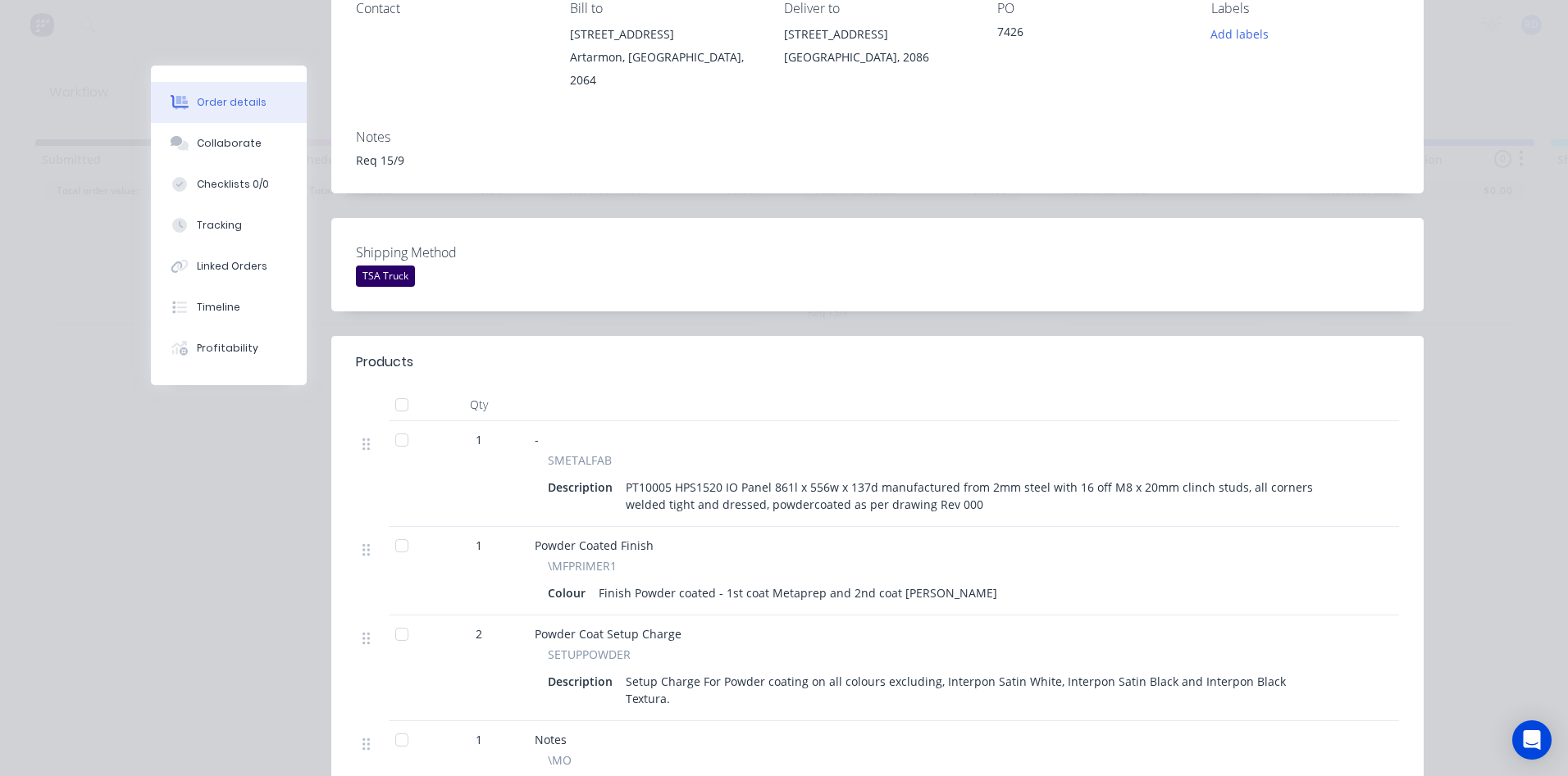
scroll to position [327, 0]
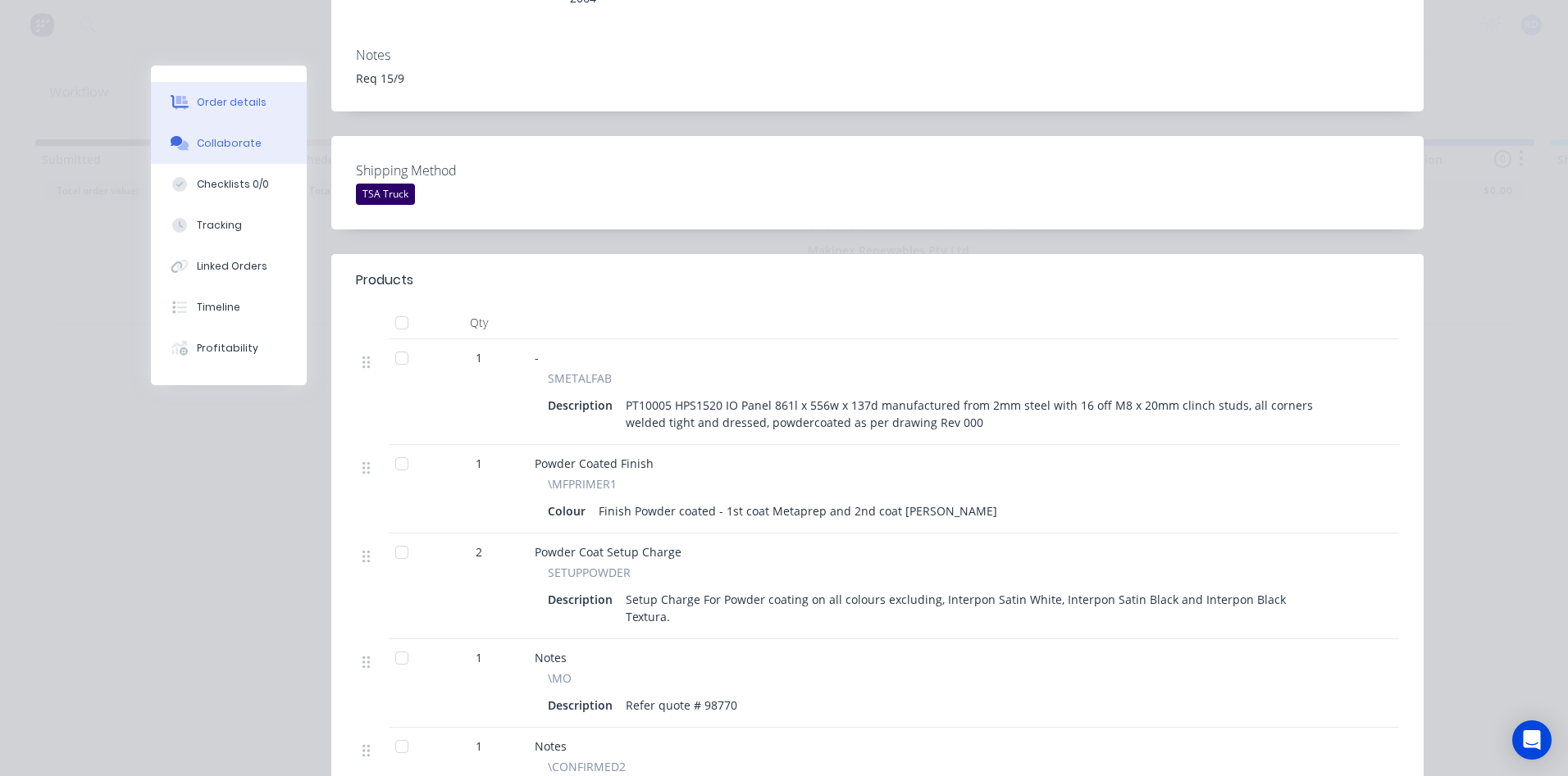
click at [237, 150] on div "Collaborate" at bounding box center [229, 144] width 65 height 15
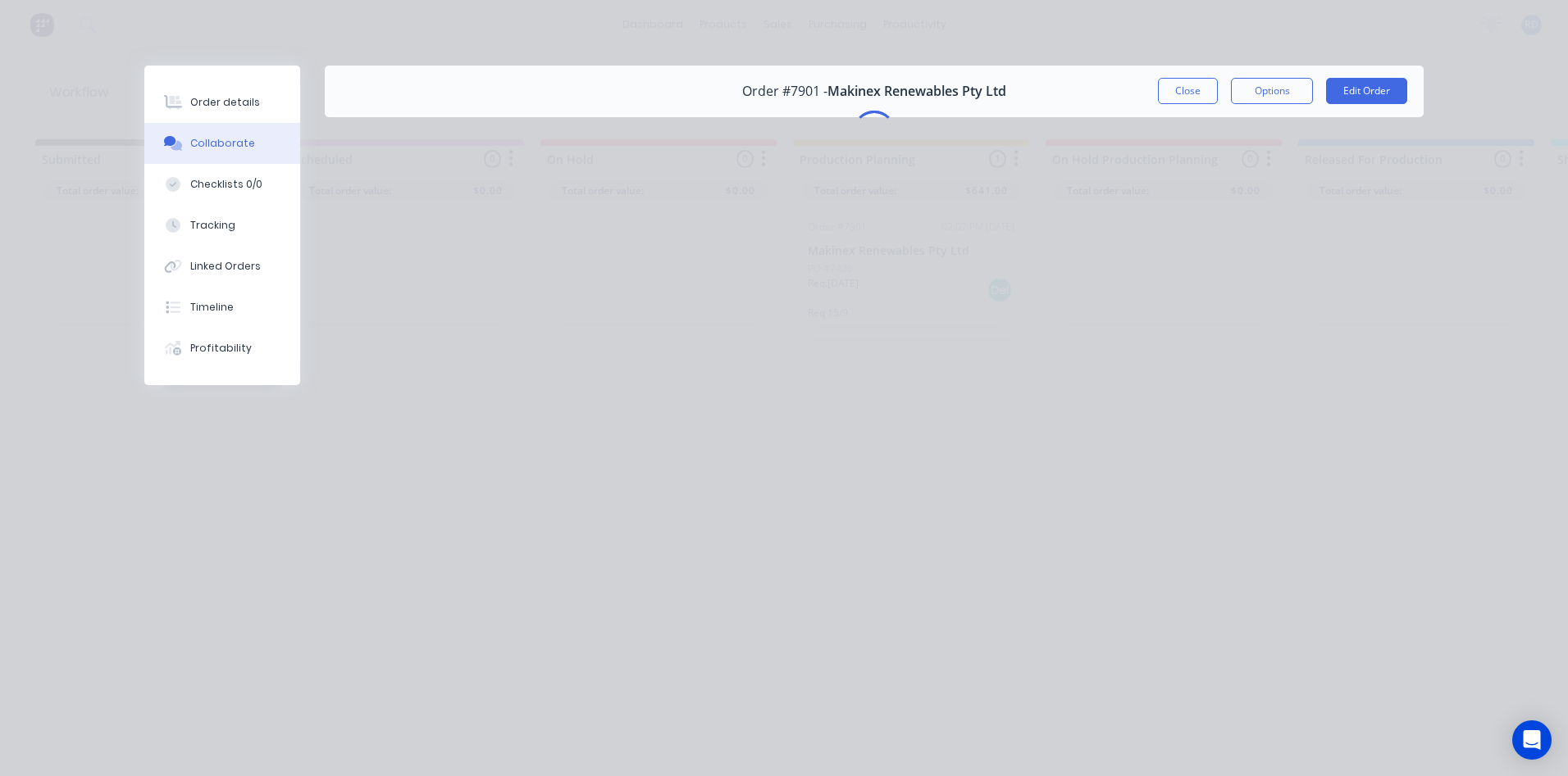
scroll to position [0, 0]
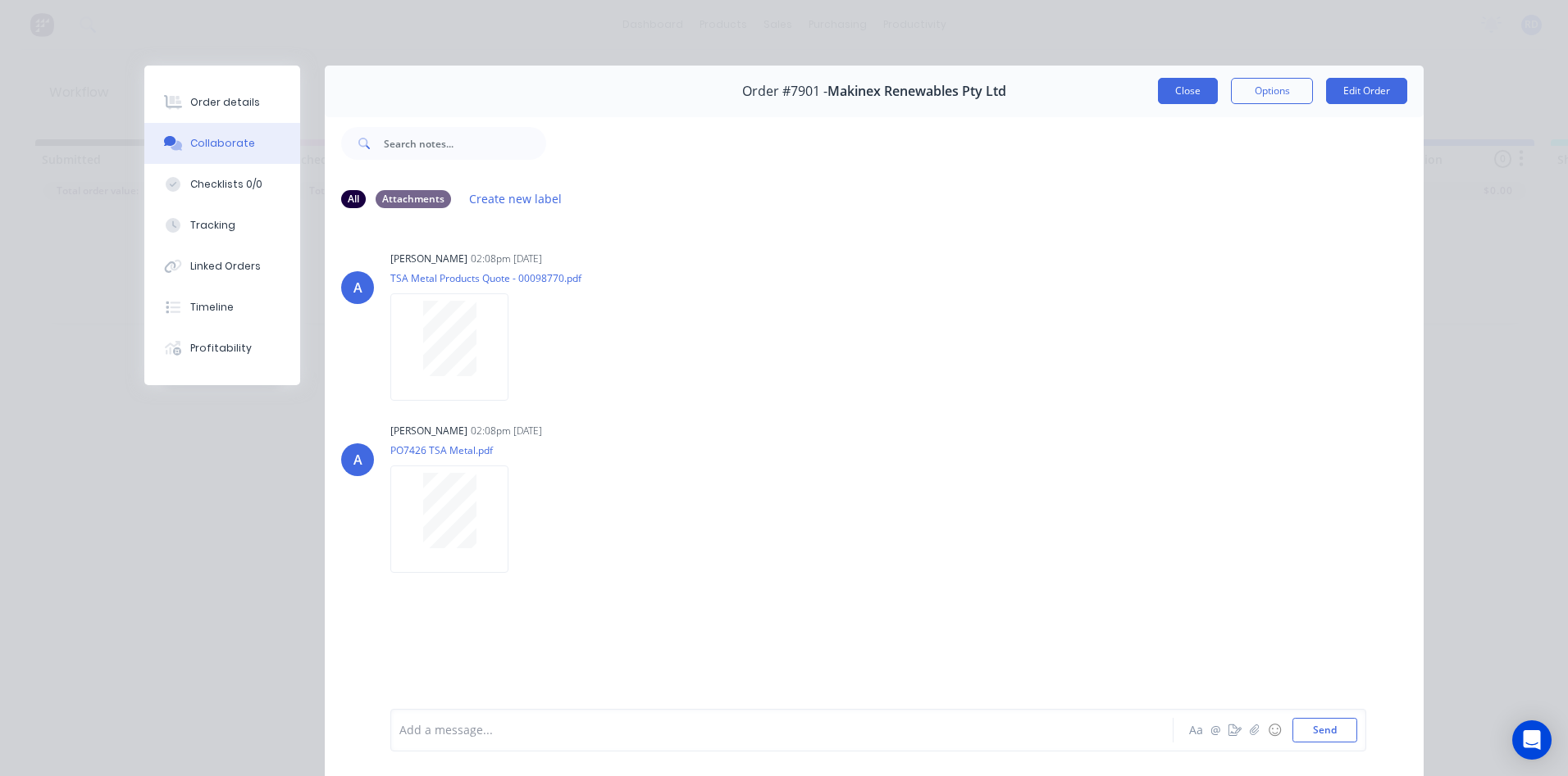
click at [1184, 94] on button "Close" at bounding box center [1188, 90] width 60 height 26
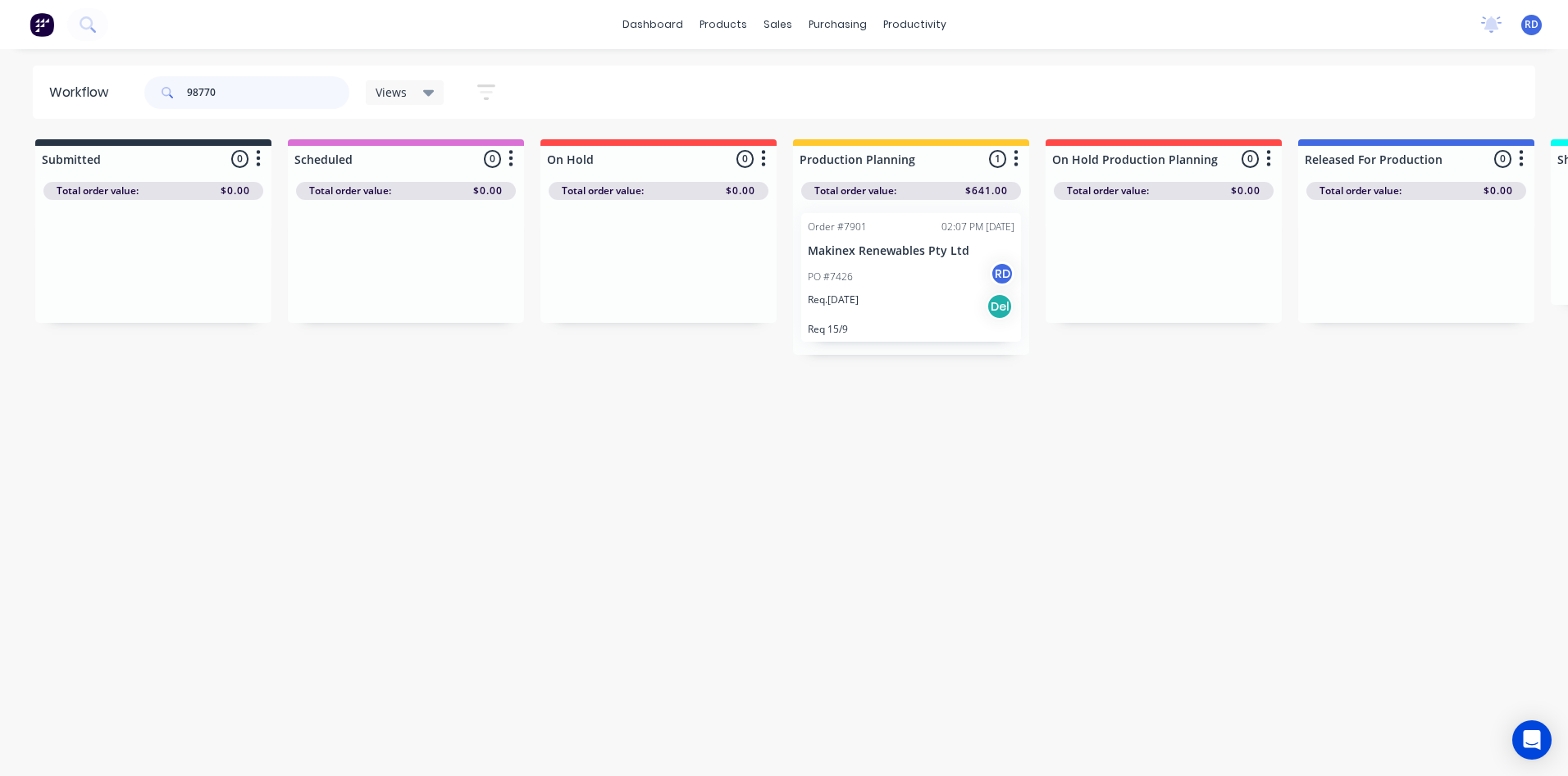
drag, startPoint x: 196, startPoint y: 95, endPoint x: 318, endPoint y: 88, distance: 122.2
click at [318, 88] on input "98770" at bounding box center [268, 92] width 162 height 33
drag, startPoint x: 234, startPoint y: 99, endPoint x: 96, endPoint y: 99, distance: 138.0
click at [96, 99] on header "Workflow 98721 Views Save new view None (Default) edit Delivery edit Production…" at bounding box center [784, 92] width 1503 height 53
drag, startPoint x: 376, startPoint y: 253, endPoint x: 872, endPoint y: 255, distance: 496.0
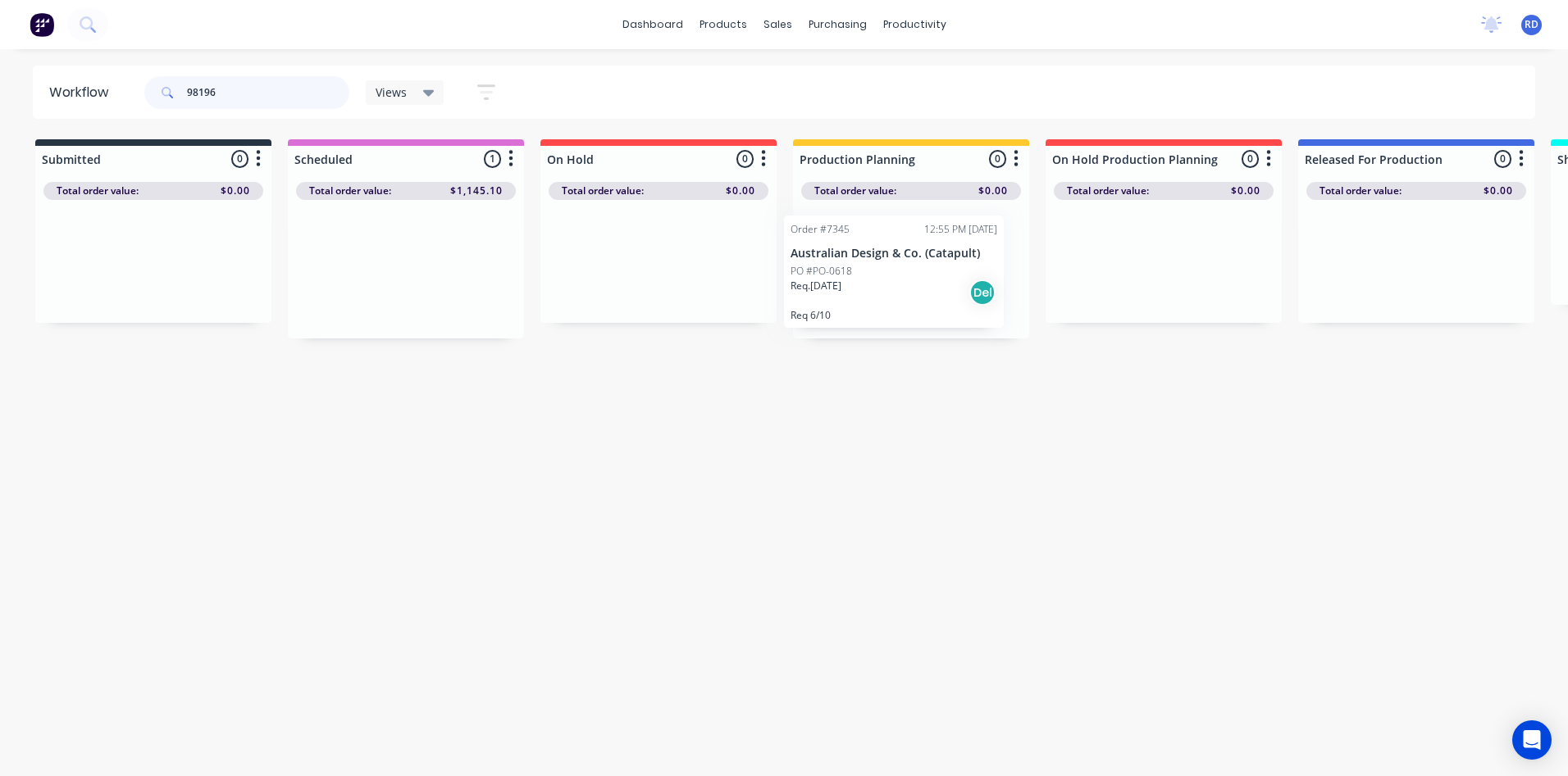
click at [871, 255] on div "Submitted 0 Sort By Created date Required date Order number Customer name Most …" at bounding box center [1592, 239] width 3210 height 199
click at [883, 282] on div "Req. [DATE] Del" at bounding box center [910, 290] width 206 height 28
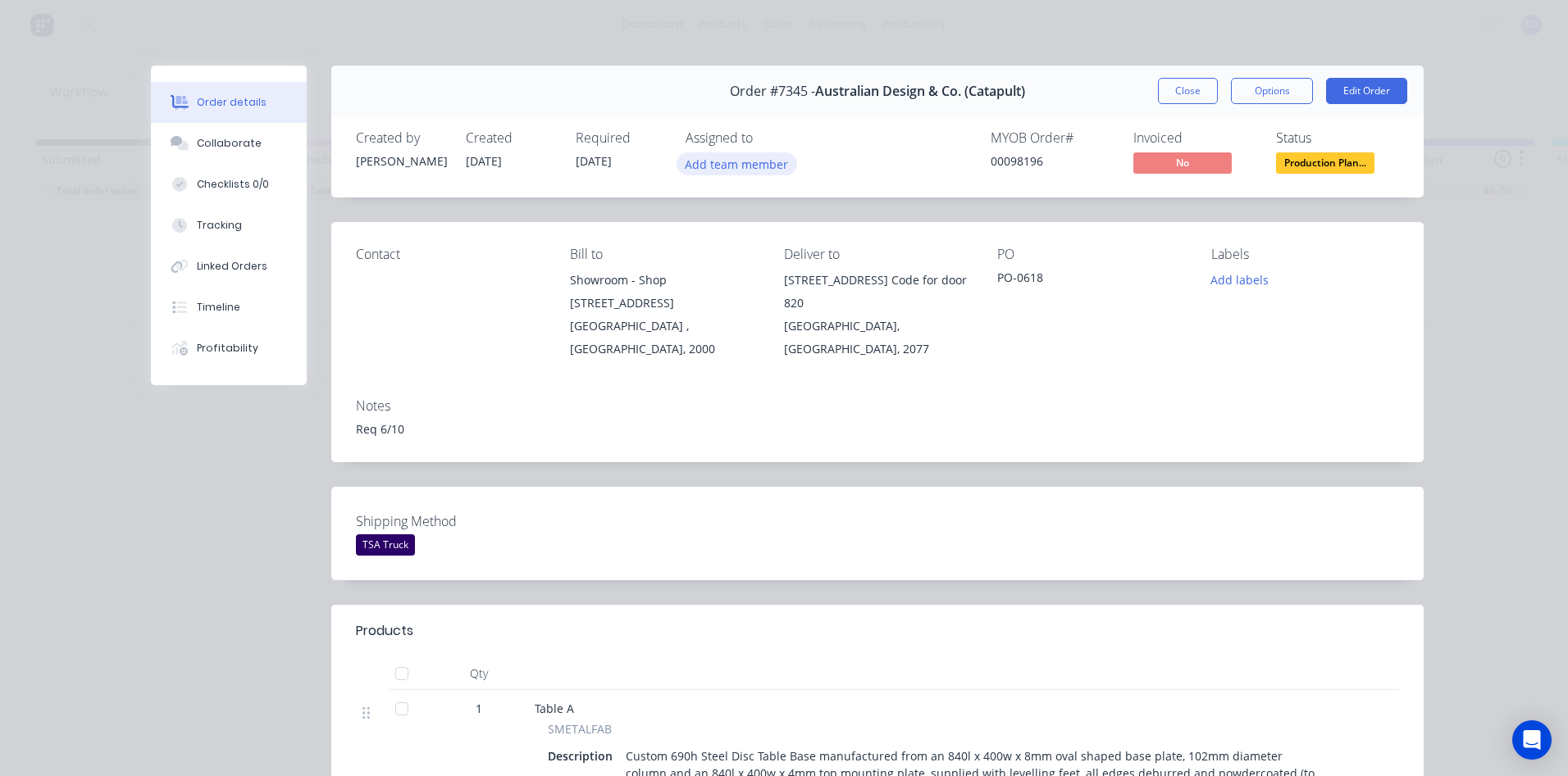
click at [692, 160] on button "Add team member" at bounding box center [736, 163] width 120 height 22
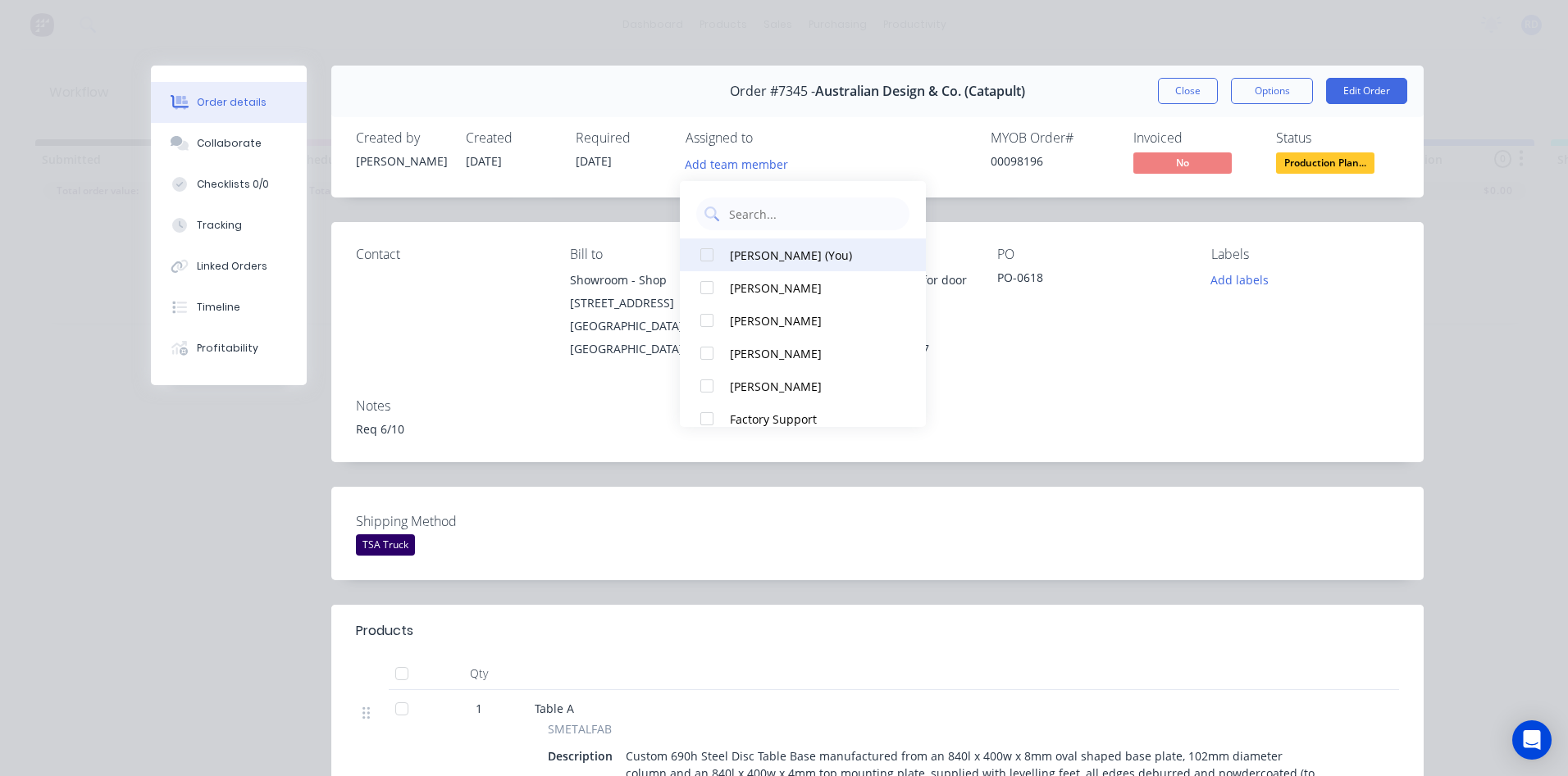
click at [744, 255] on div "[PERSON_NAME] (You)" at bounding box center [812, 255] width 164 height 18
click at [924, 134] on div "MYOB Order # 00098196 Invoiced No Status Production Plan..." at bounding box center [1123, 154] width 549 height 48
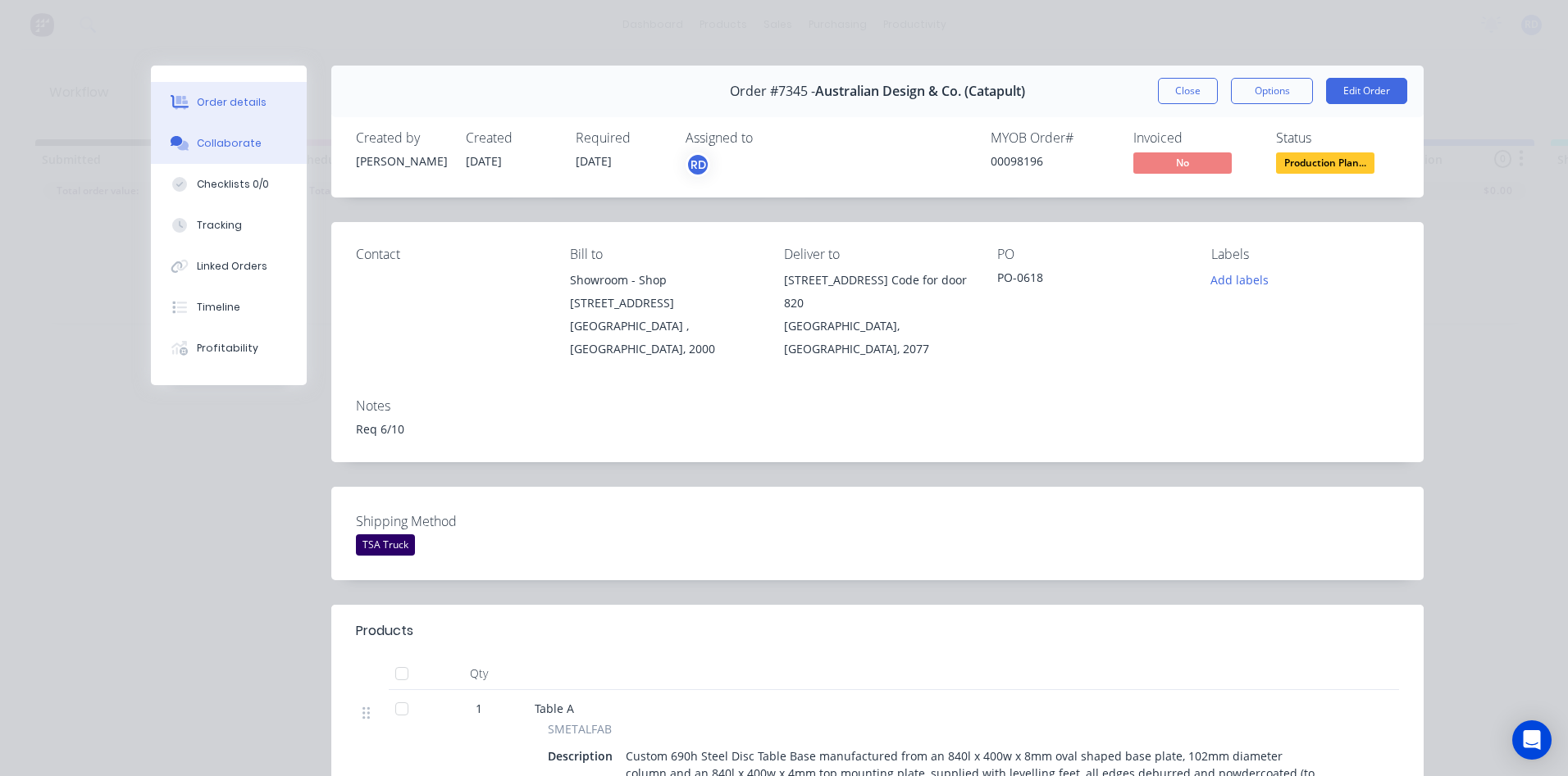
click at [236, 145] on div "Collaborate" at bounding box center [229, 144] width 65 height 15
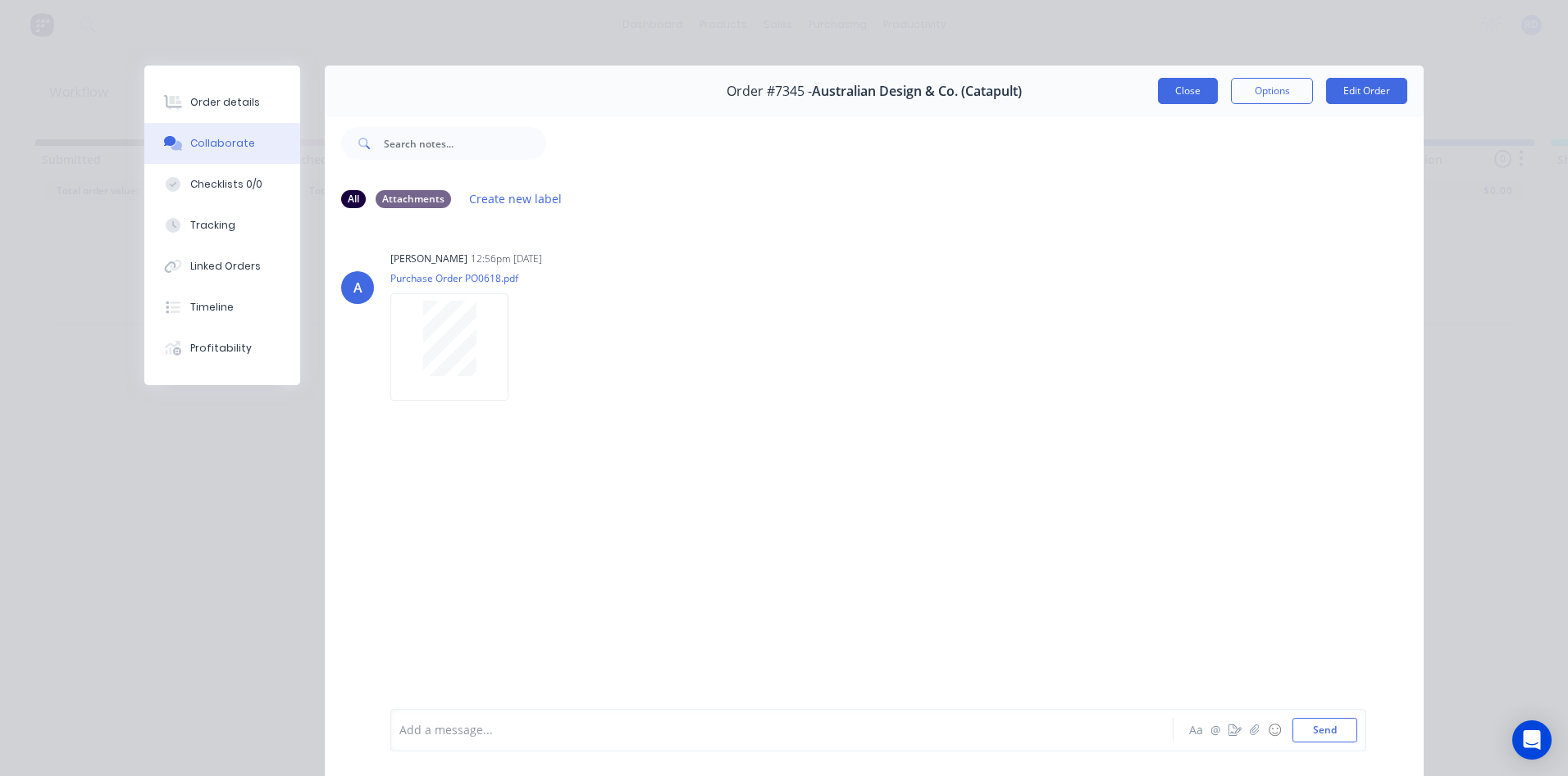
click at [1184, 94] on button "Close" at bounding box center [1188, 90] width 60 height 26
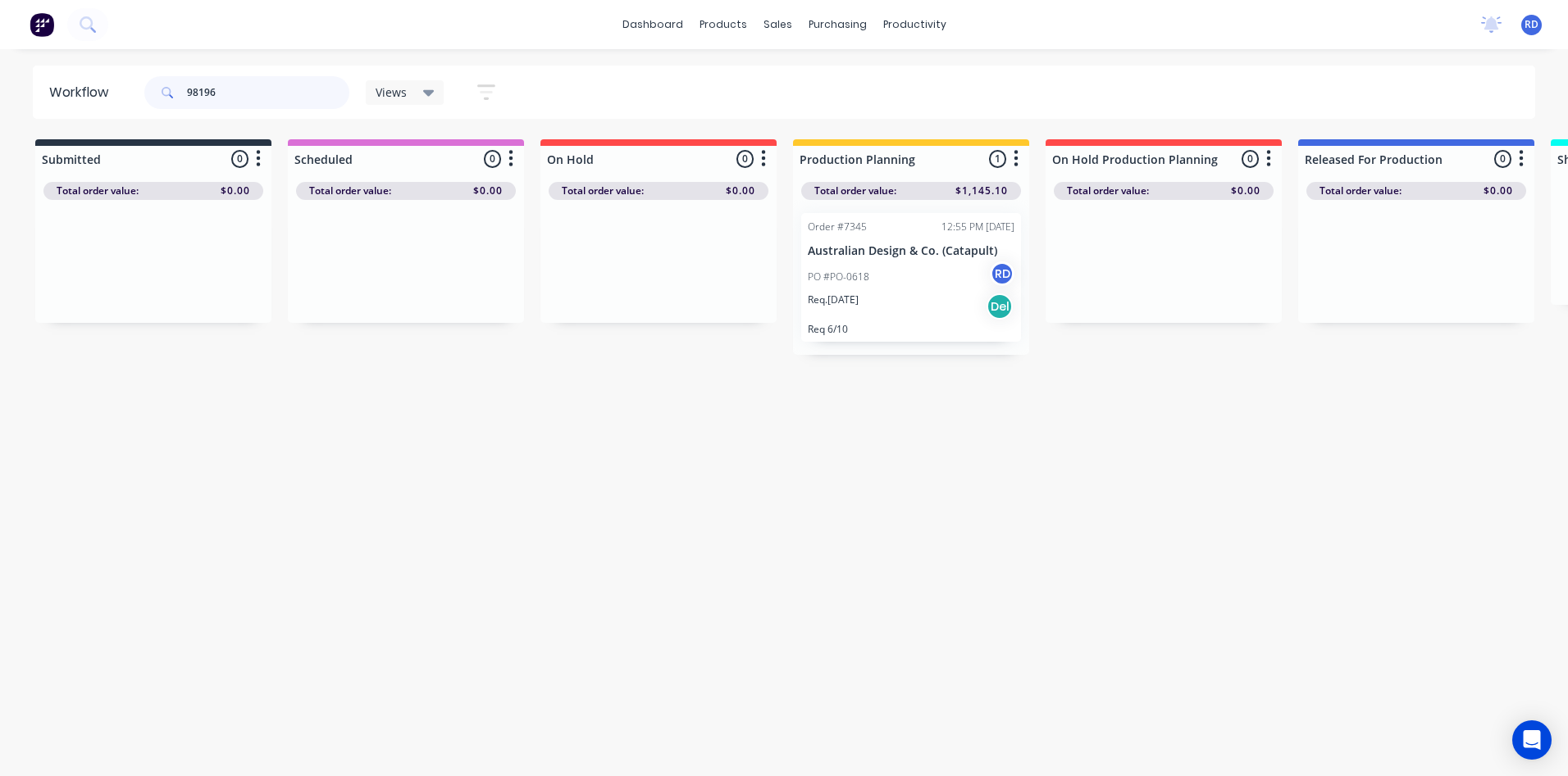
drag, startPoint x: 229, startPoint y: 85, endPoint x: 141, endPoint y: 92, distance: 88.3
click at [141, 92] on div "98196 Views Save new view None (Default) edit Delivery edit Production Planning…" at bounding box center [327, 92] width 372 height 49
click at [221, 63] on div "dashboard products sales purchasing productivity dashboard products Product Cat…" at bounding box center [784, 338] width 1568 height 677
click at [231, 88] on input "98196" at bounding box center [268, 92] width 162 height 33
drag, startPoint x: 257, startPoint y: 88, endPoint x: 162, endPoint y: 95, distance: 95.3
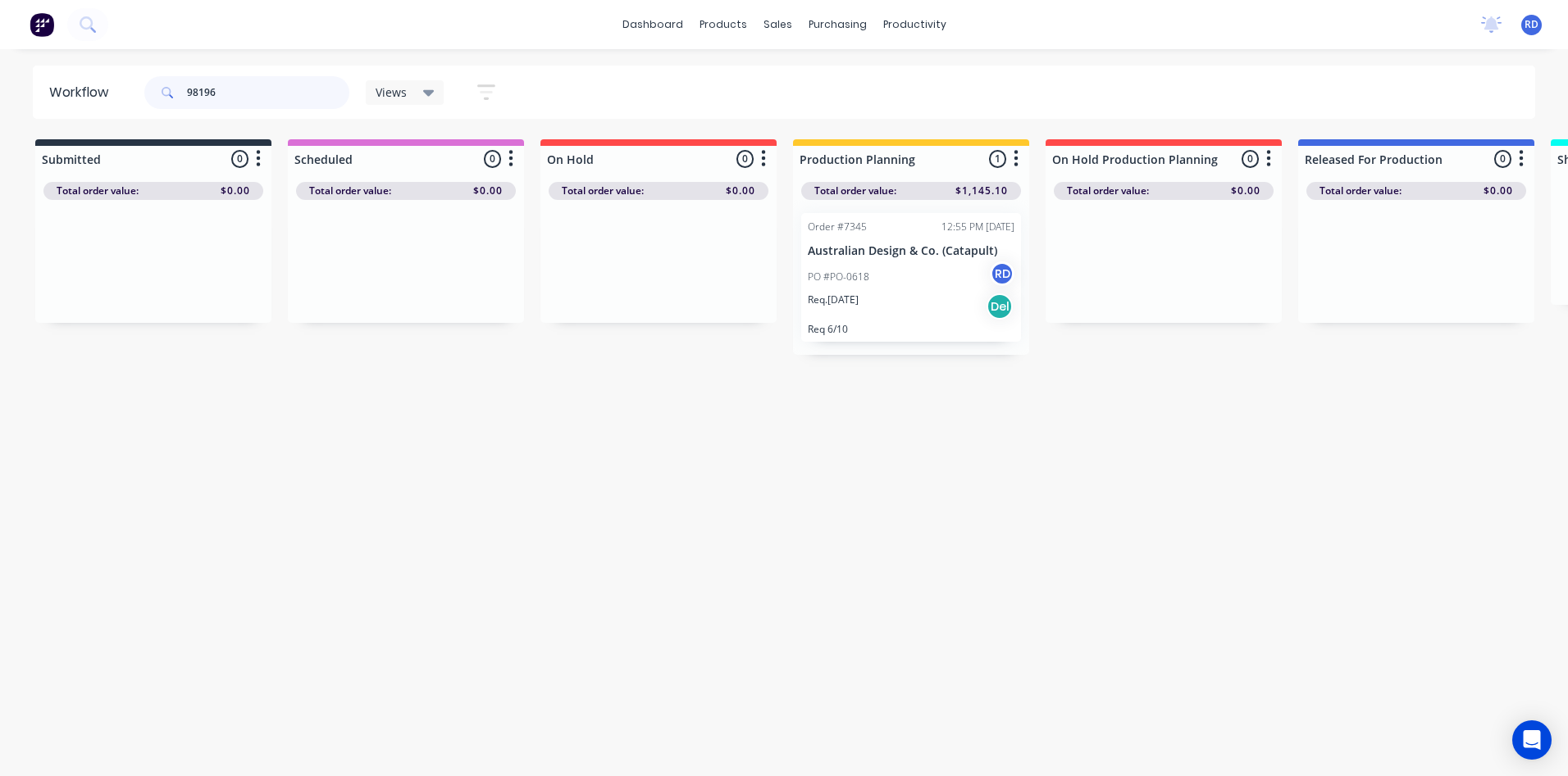
click at [162, 95] on div "98196" at bounding box center [247, 92] width 205 height 33
type input "97834"
drag, startPoint x: 218, startPoint y: 94, endPoint x: 159, endPoint y: 97, distance: 59.1
click at [153, 96] on div "97834" at bounding box center [247, 92] width 205 height 33
click at [93, 23] on icon at bounding box center [87, 24] width 16 height 16
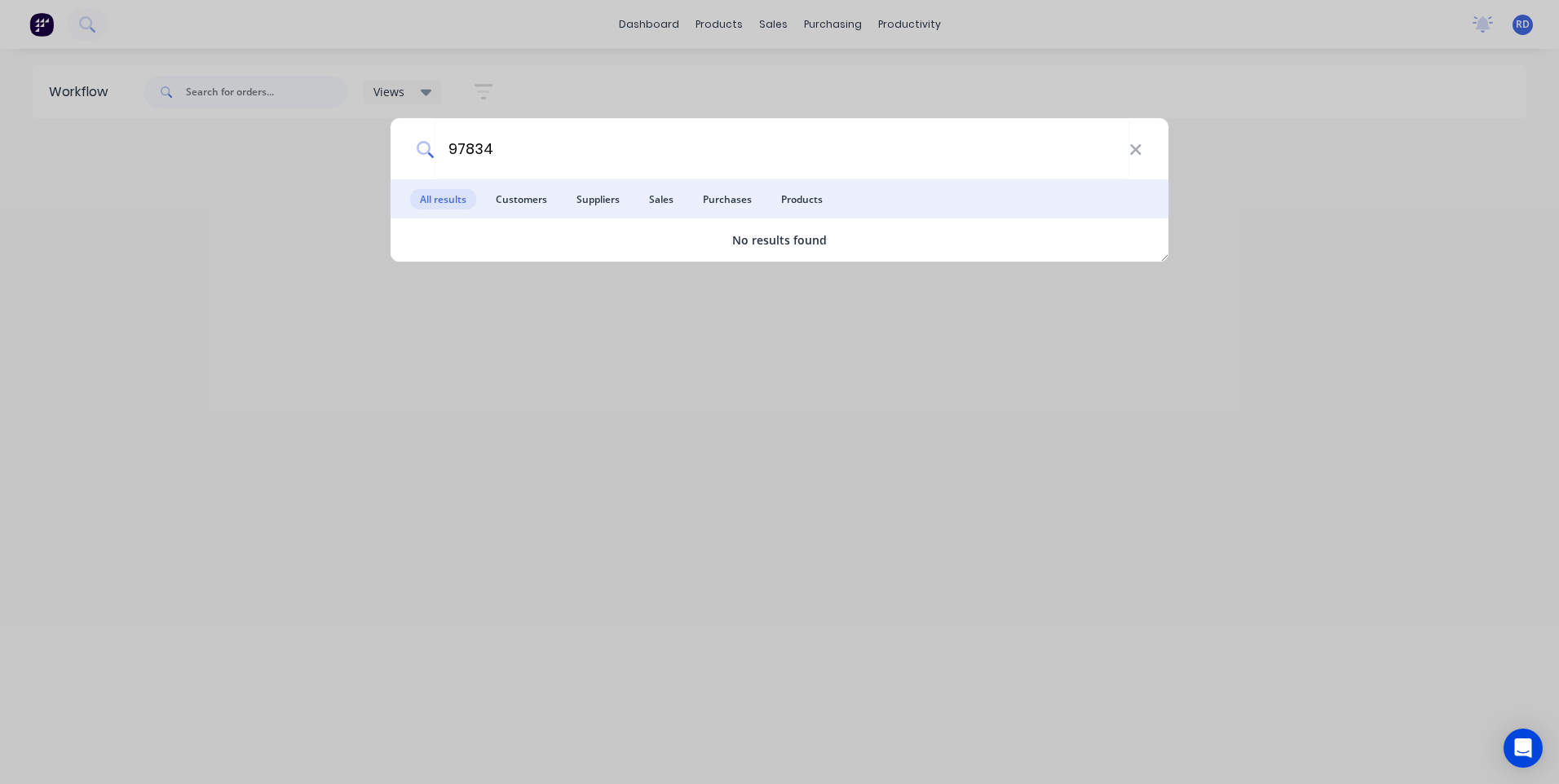
type input "97834"
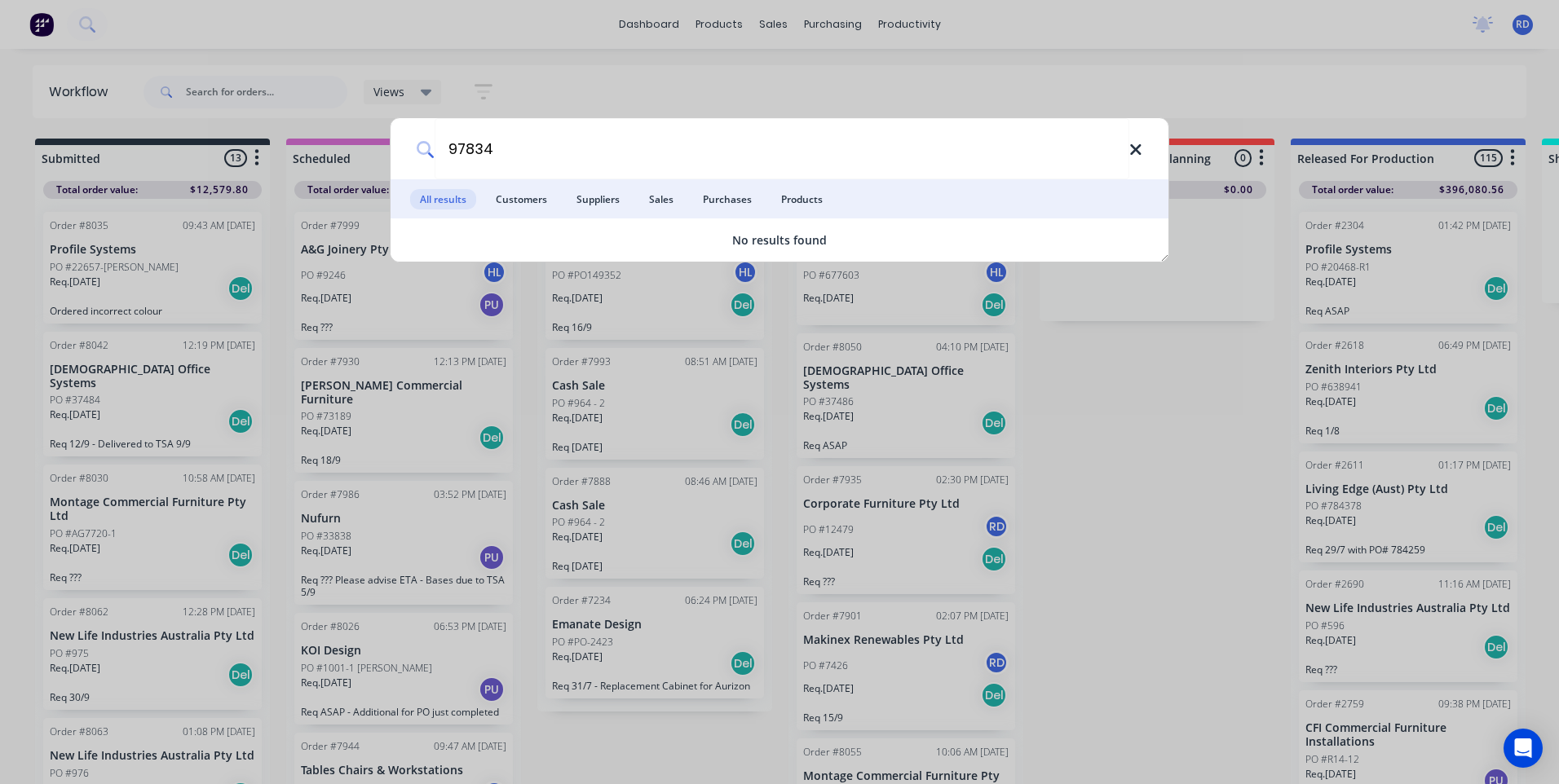
click at [1137, 157] on icon at bounding box center [1136, 150] width 13 height 18
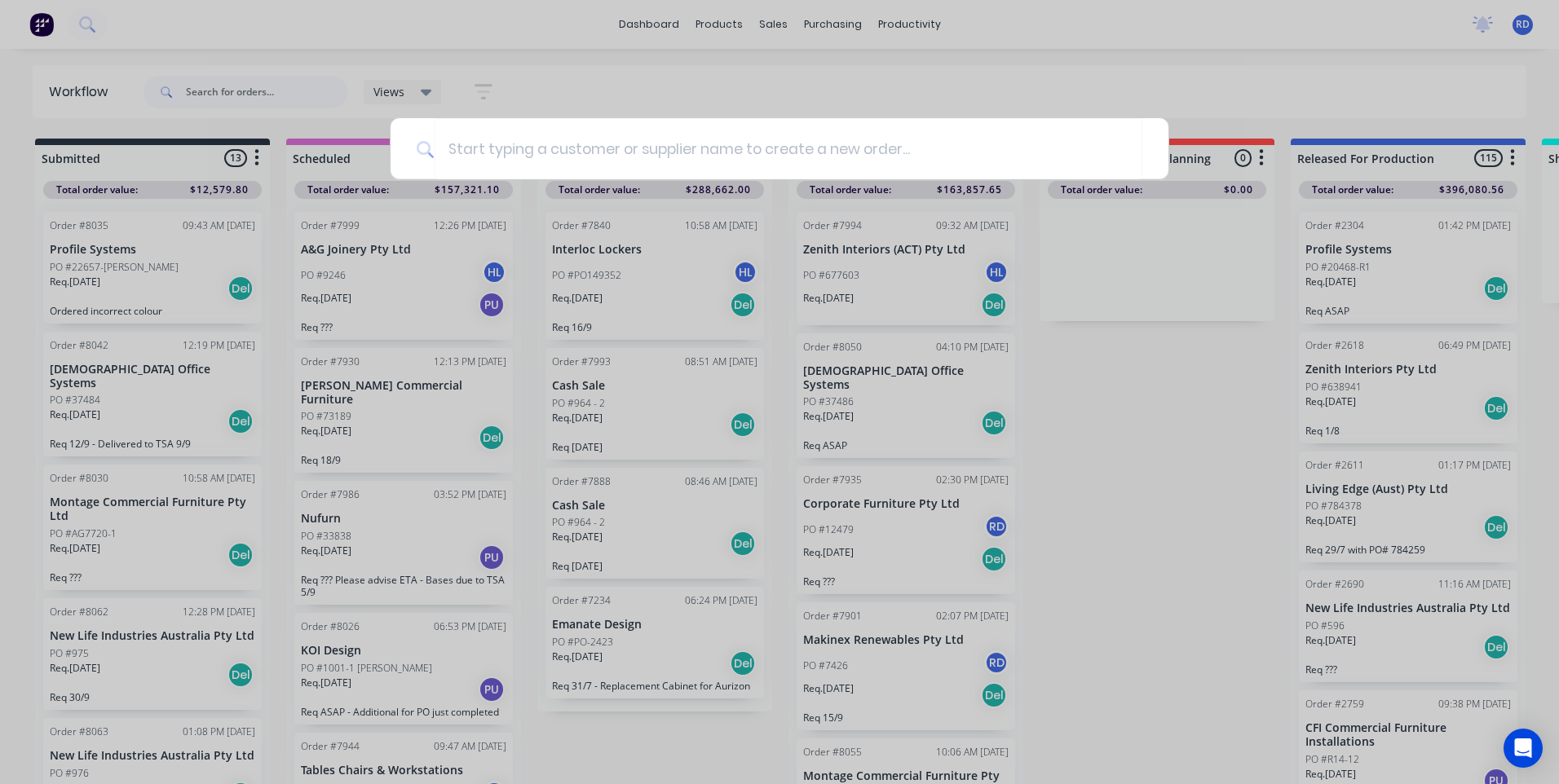
click at [1268, 268] on div at bounding box center [780, 392] width 1559 height 784
